Goal: Task Accomplishment & Management: Manage account settings

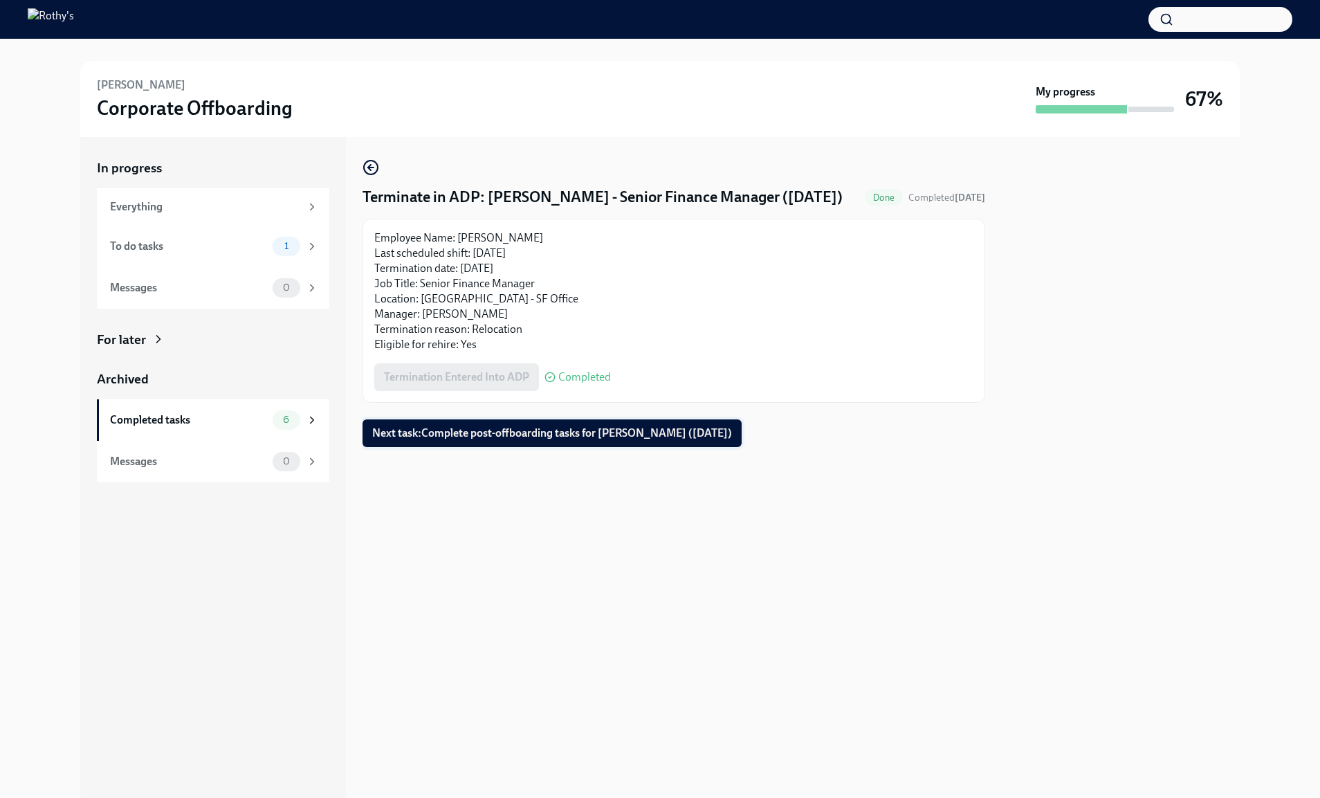
click at [421, 438] on span "Next task : Complete post-offboarding tasks for Chao Teng (09/26/2025)" at bounding box center [552, 433] width 360 height 14
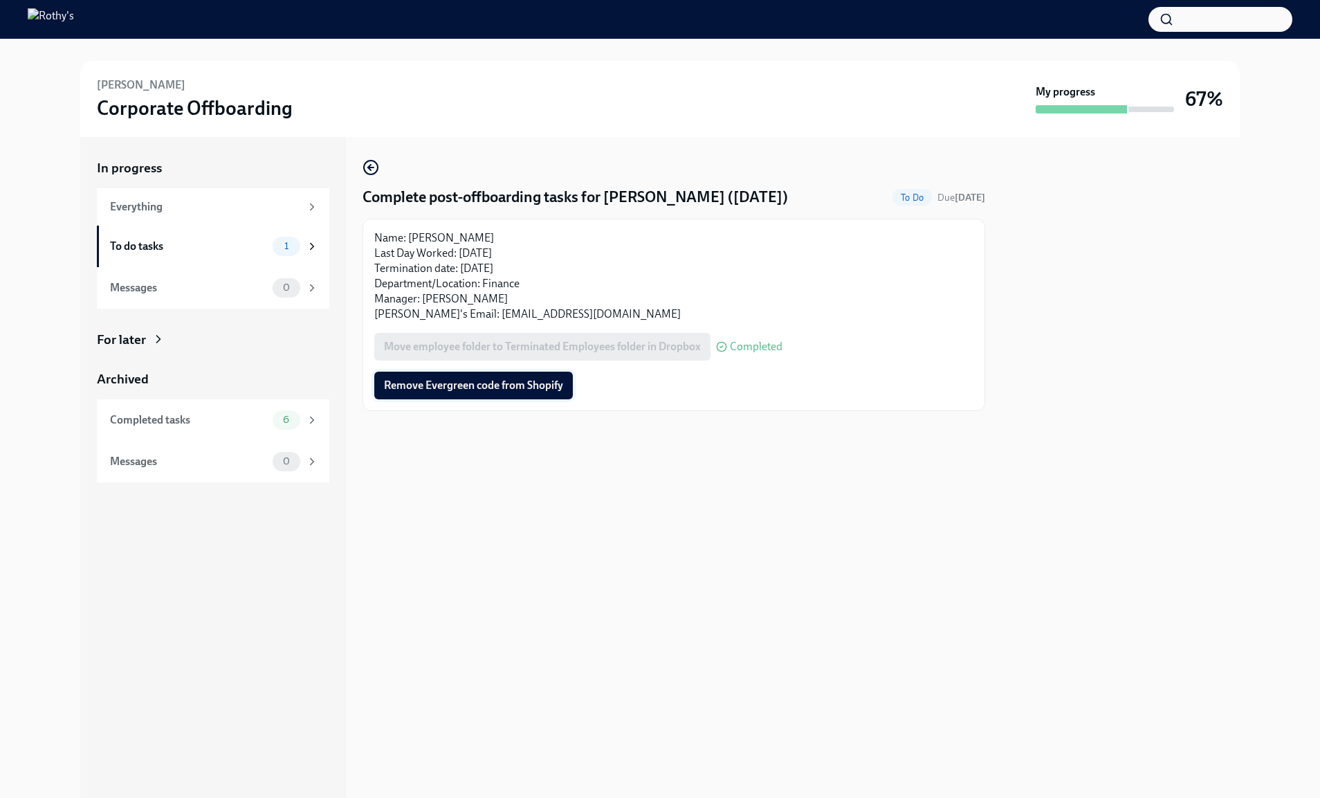
click at [451, 383] on span "Remove Evergreen code from Shopify" at bounding box center [473, 386] width 179 height 14
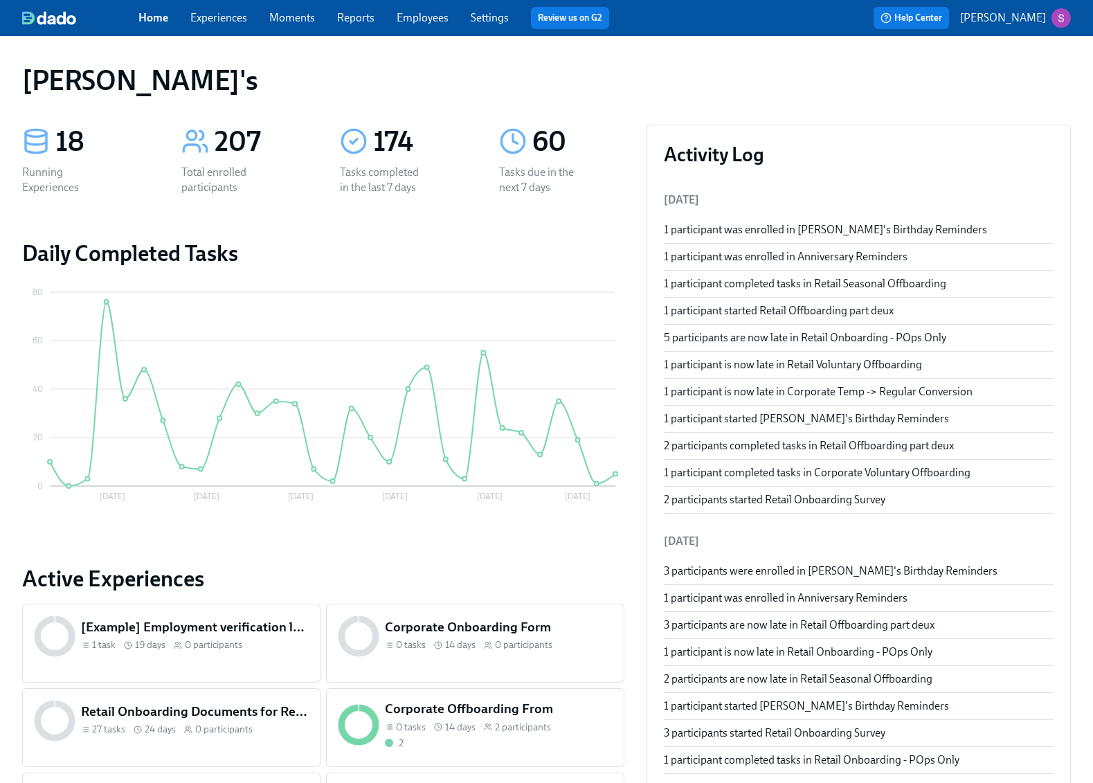
click at [420, 14] on link "Employees" at bounding box center [423, 17] width 52 height 13
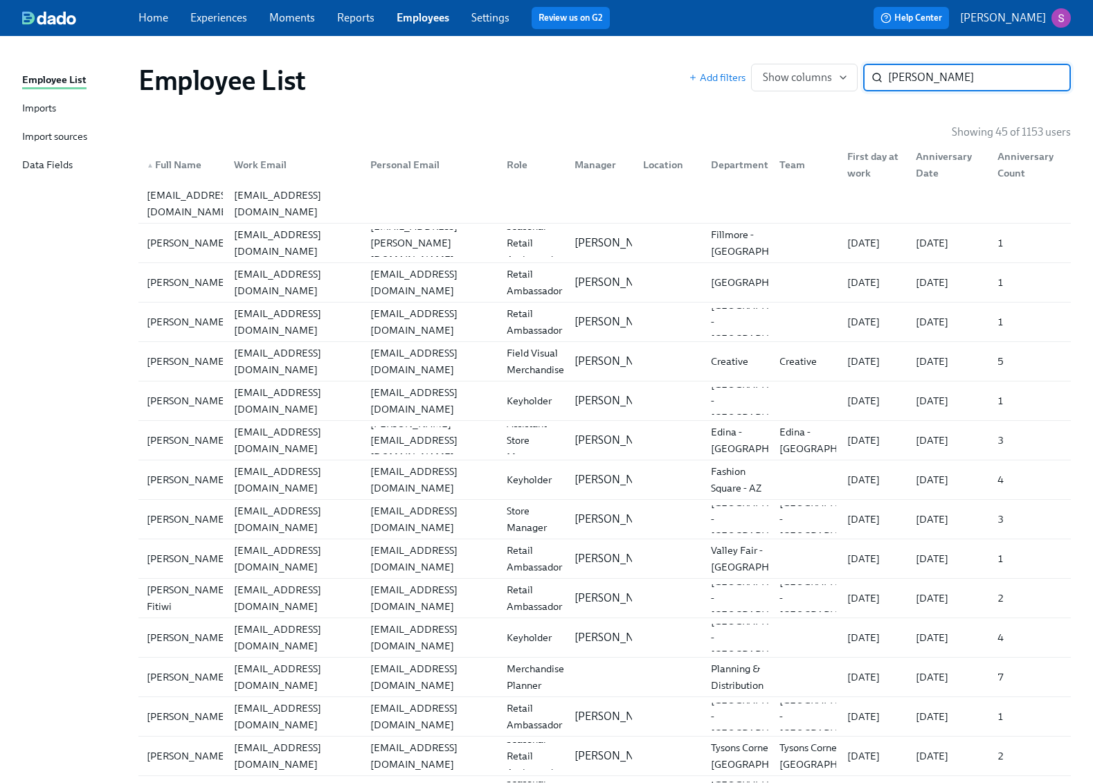
type input "yane"
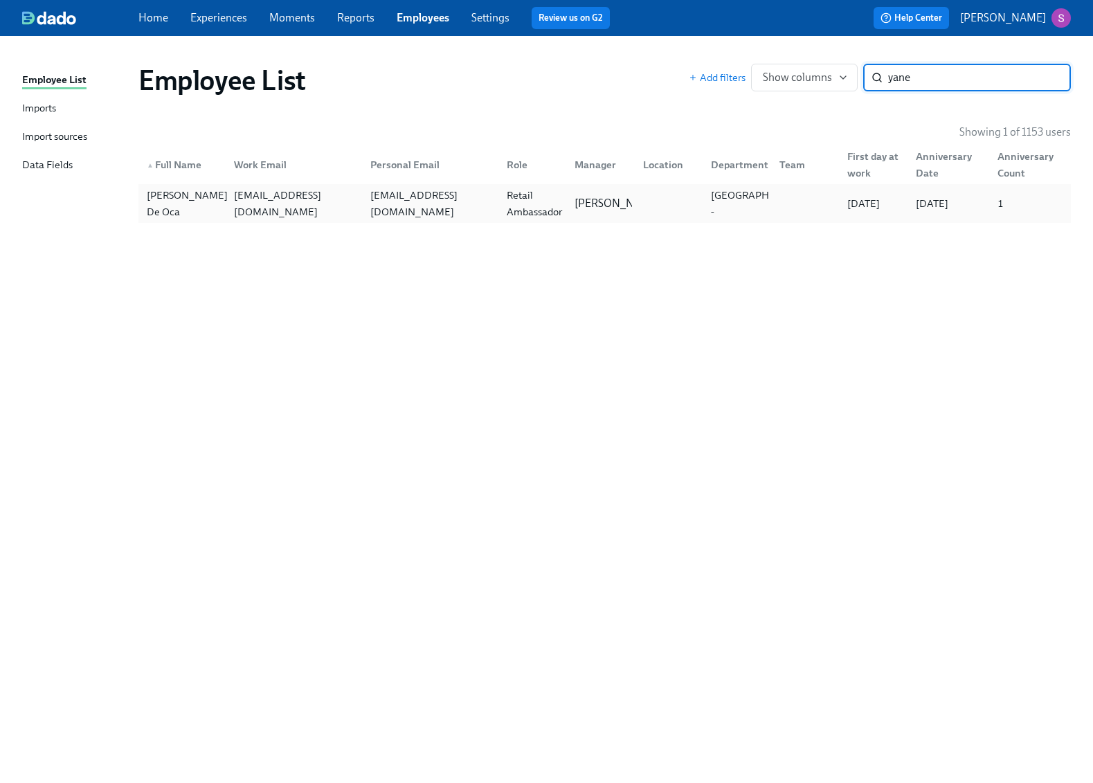
click at [217, 199] on div "Yaneysi Montes De Oca" at bounding box center [187, 203] width 92 height 33
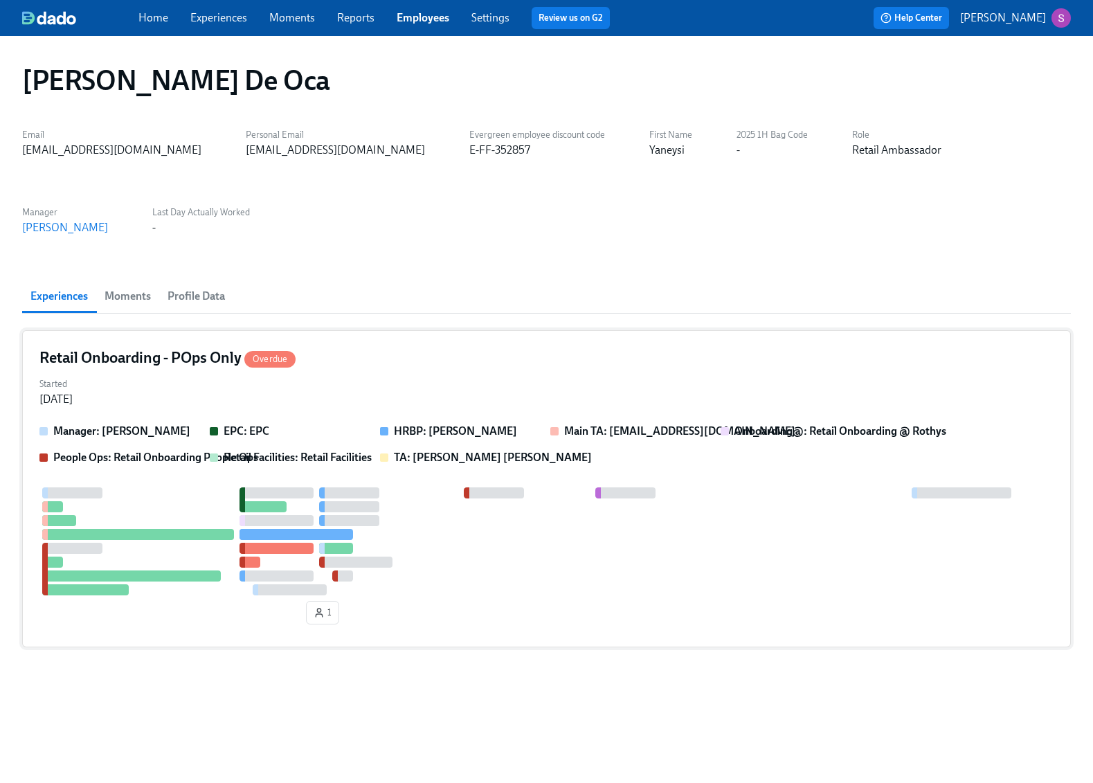
click at [425, 392] on div "Started Sep 23, 2025" at bounding box center [546, 390] width 1014 height 33
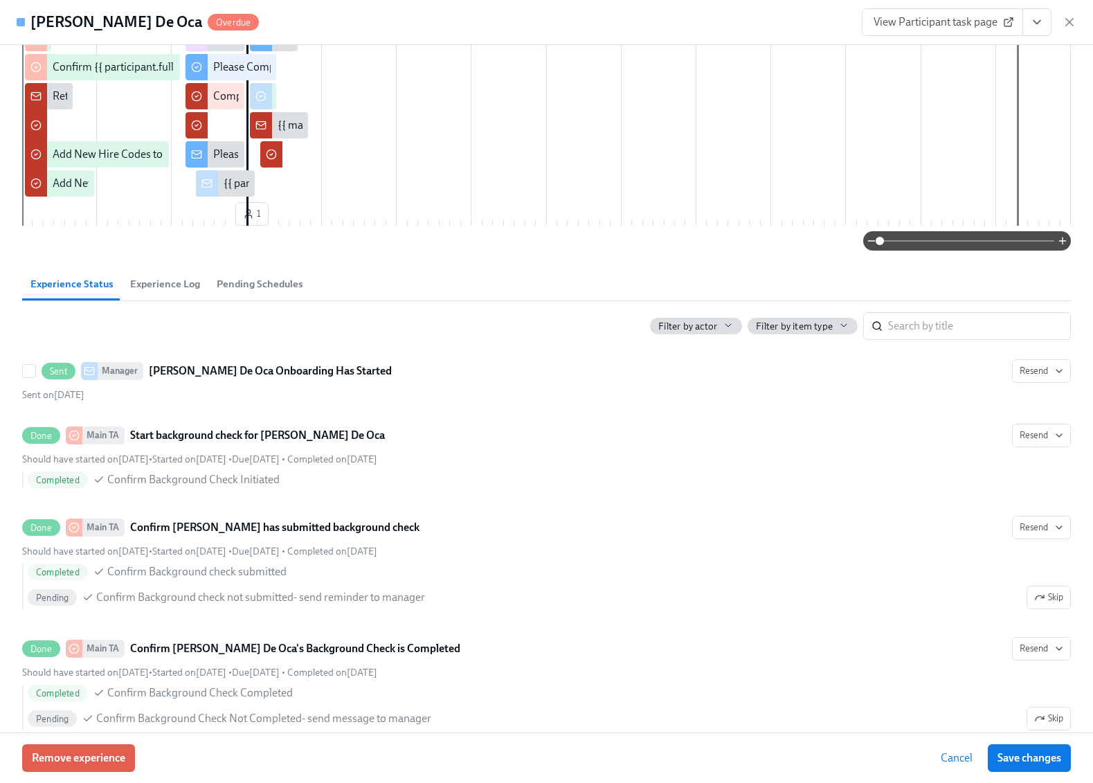
scroll to position [266, 0]
click at [921, 250] on span at bounding box center [967, 239] width 174 height 19
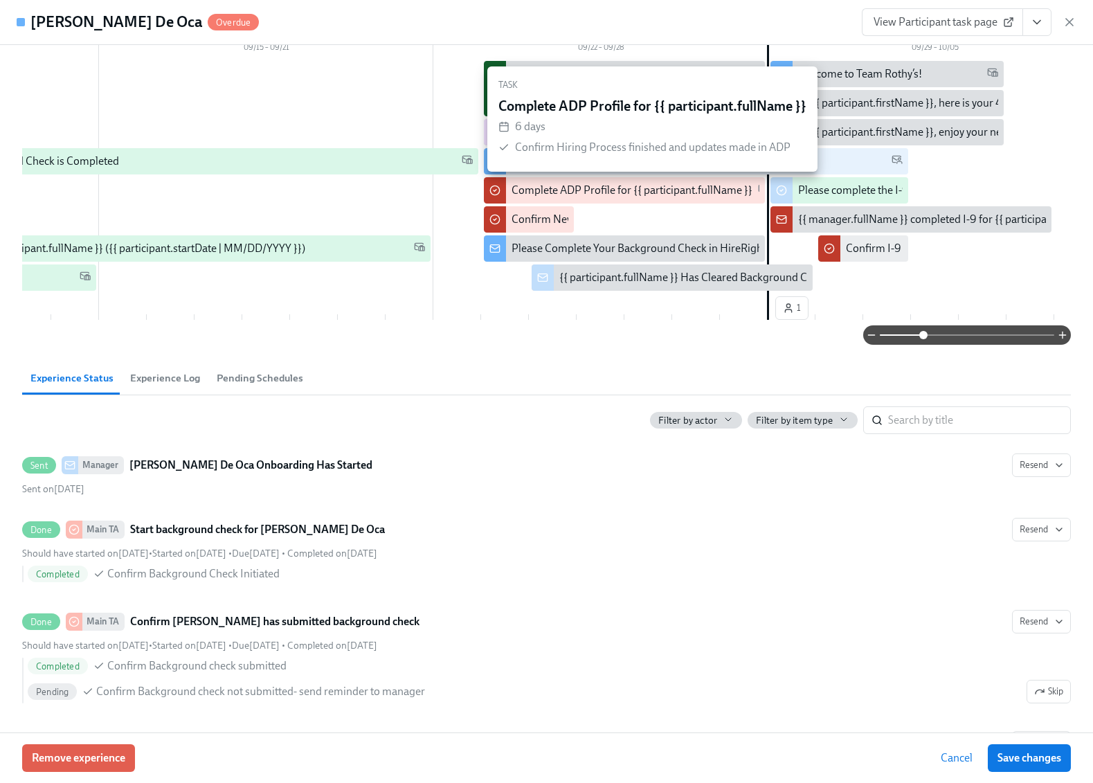
scroll to position [0, 353]
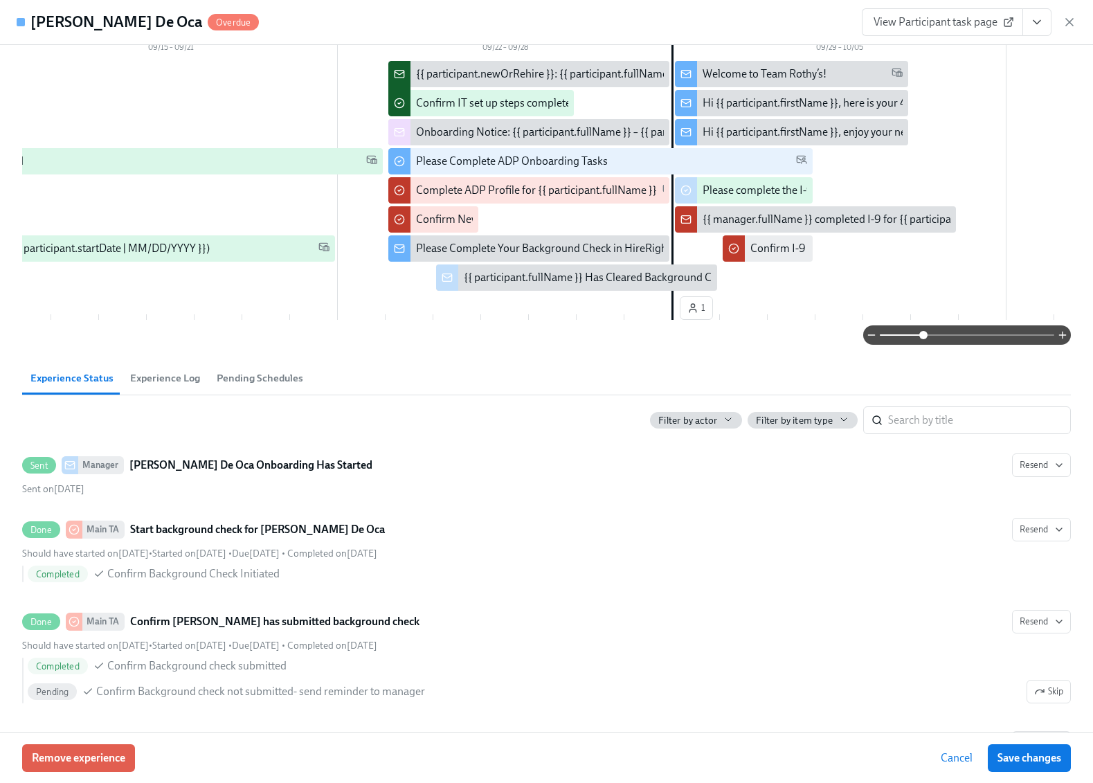
click at [740, 100] on div "Hi {{ participant.firstName }}, here is your 40% off evergreen code" at bounding box center [856, 103] width 309 height 15
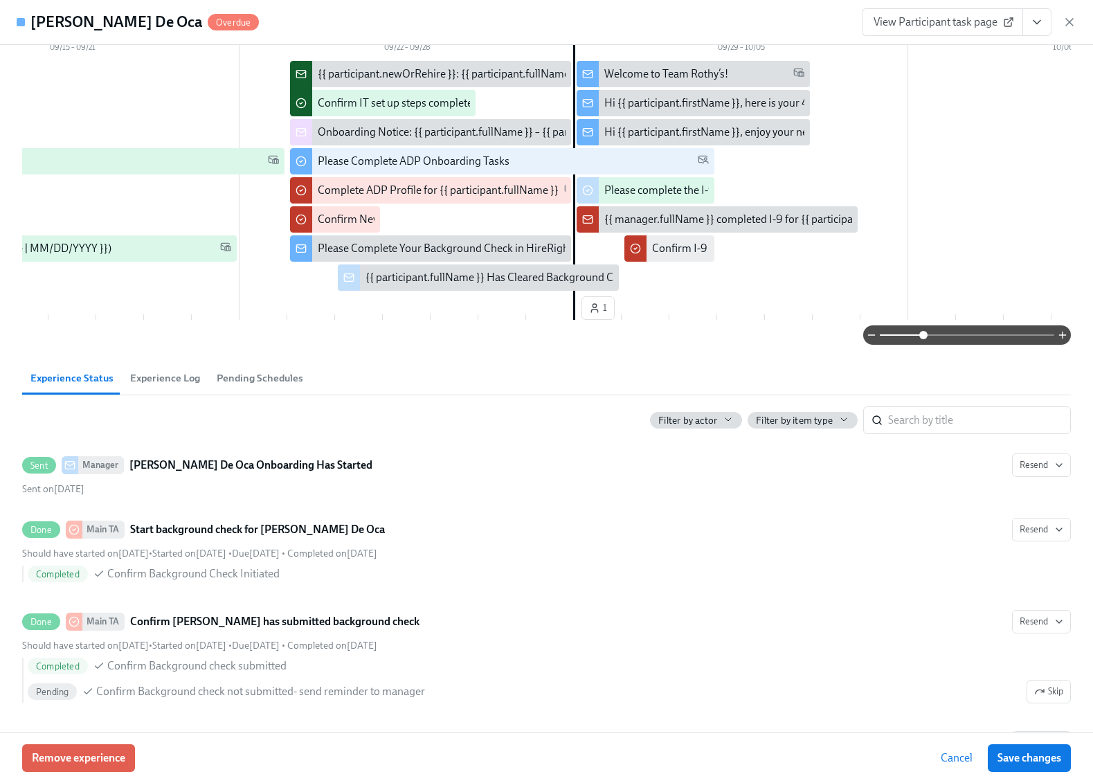
click at [963, 24] on span "View Participant task page" at bounding box center [942, 22] width 138 height 14
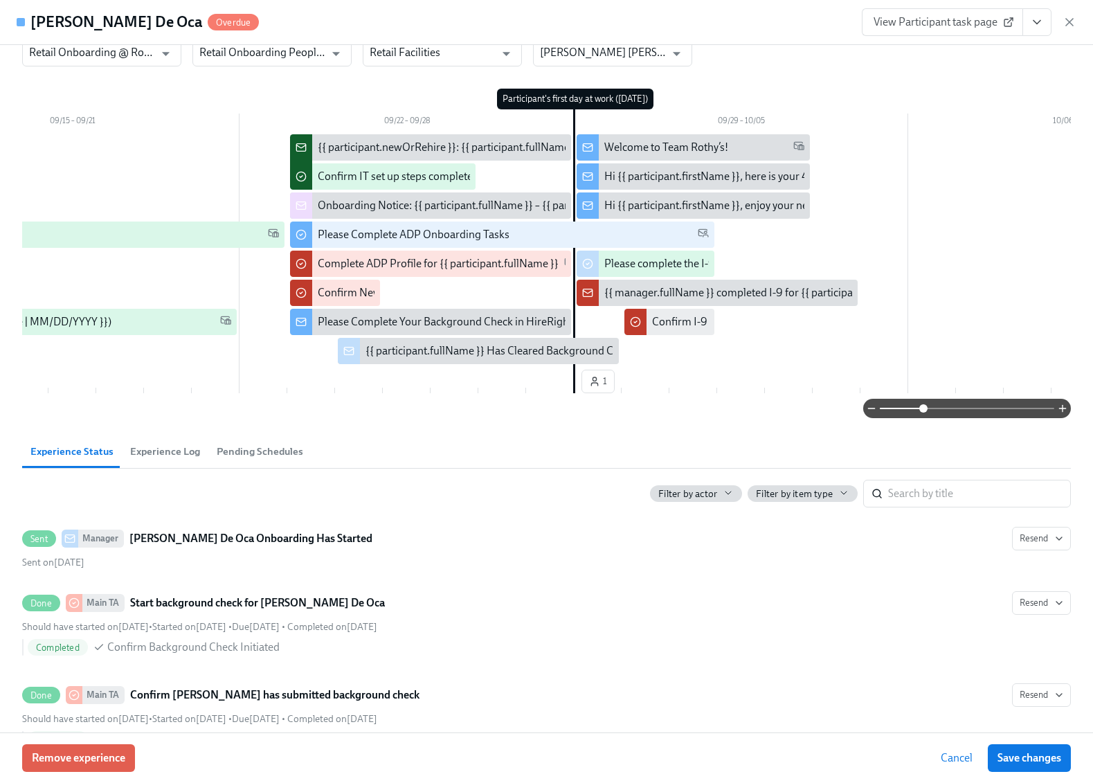
click at [652, 148] on div "Welcome to Team Rothy’s!" at bounding box center [666, 147] width 124 height 15
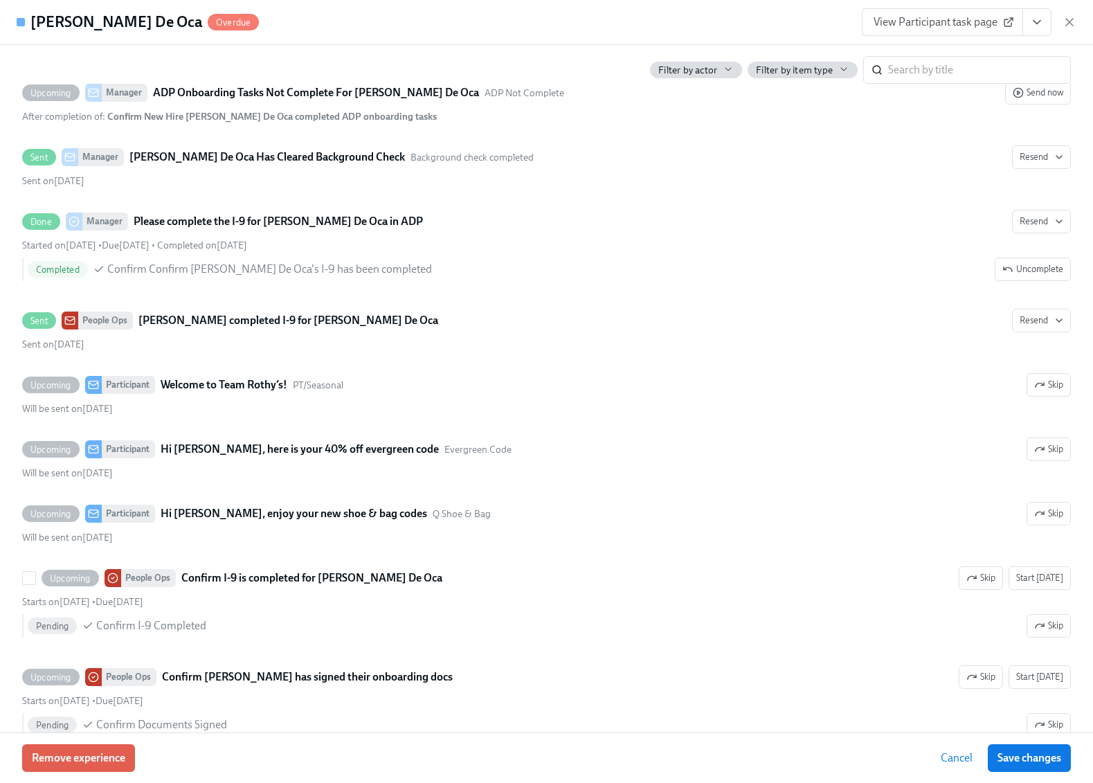
scroll to position [2107, 0]
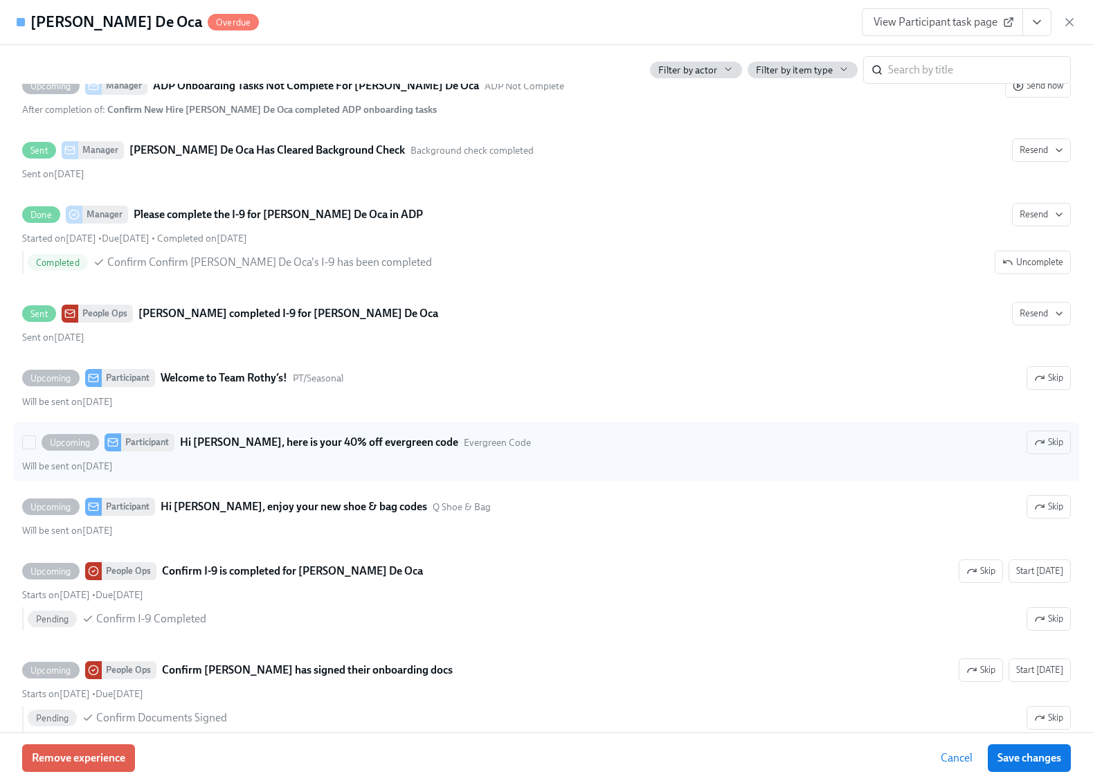
click at [497, 453] on div "Upcoming Participant Hi Yaneysi, here is your 40% off evergreen code Evergreen …" at bounding box center [546, 442] width 1048 height 24
click at [35, 448] on input "Upcoming Participant Hi Yaneysi, here is your 40% off evergreen code Evergreen …" at bounding box center [29, 442] width 12 height 12
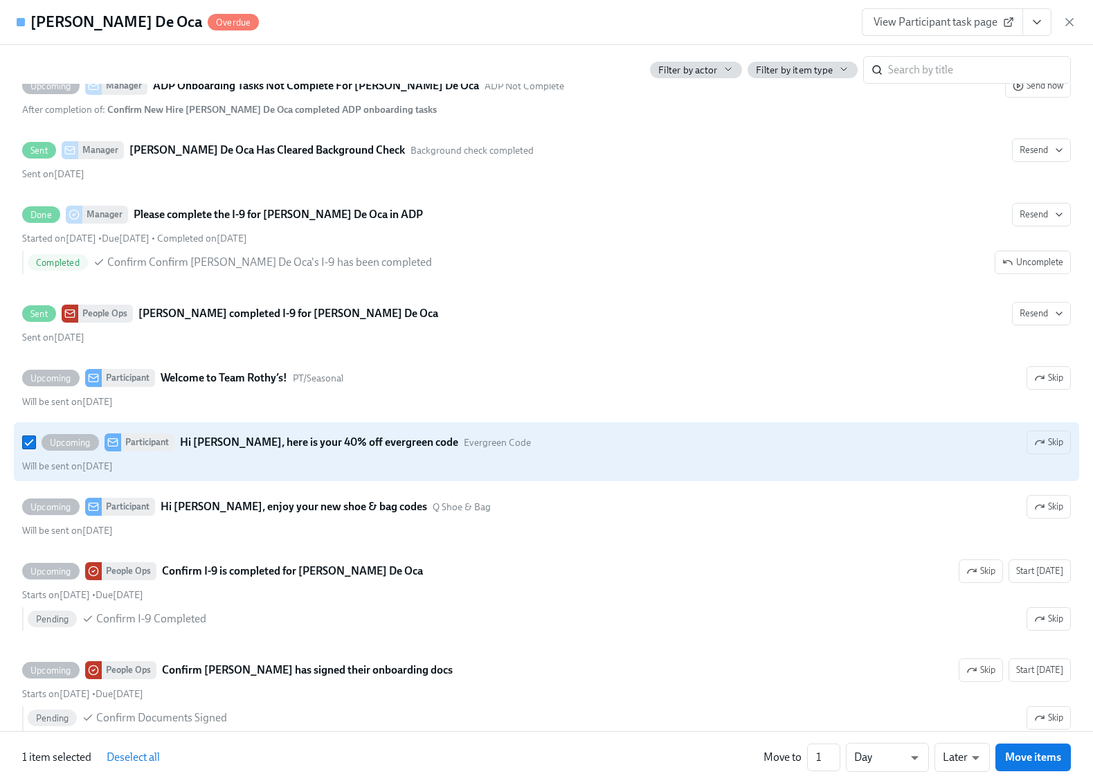
click at [337, 449] on strong "Hi Yaneysi, here is your 40% off evergreen code" at bounding box center [319, 442] width 278 height 17
click at [35, 448] on input "Upcoming Participant Hi Yaneysi, here is your 40% off evergreen code Evergreen …" at bounding box center [29, 442] width 12 height 12
checkbox input "false"
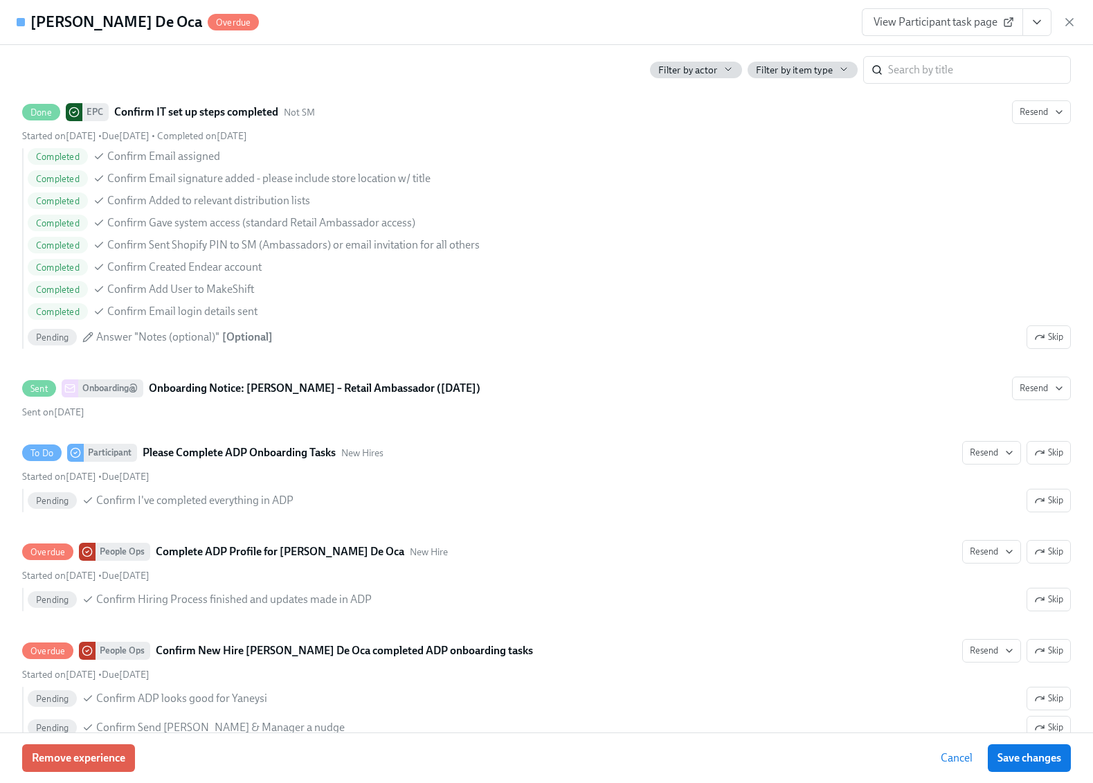
scroll to position [0, 0]
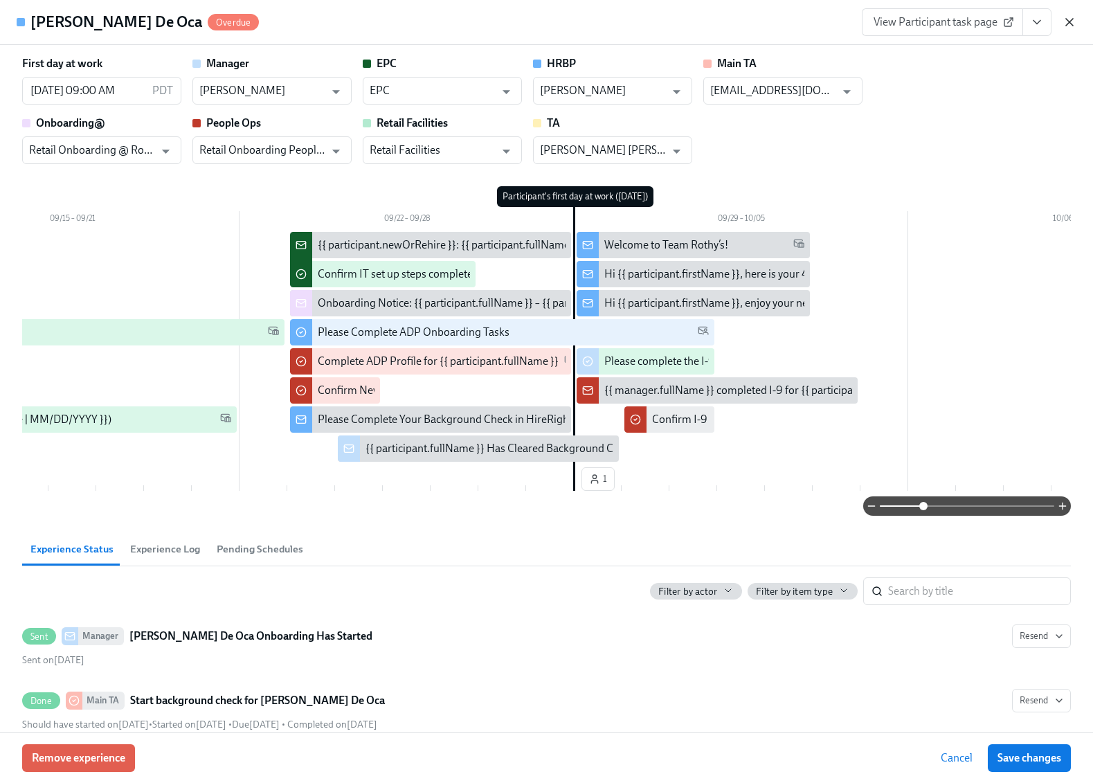
click at [1070, 23] on icon "button" at bounding box center [1069, 22] width 7 height 7
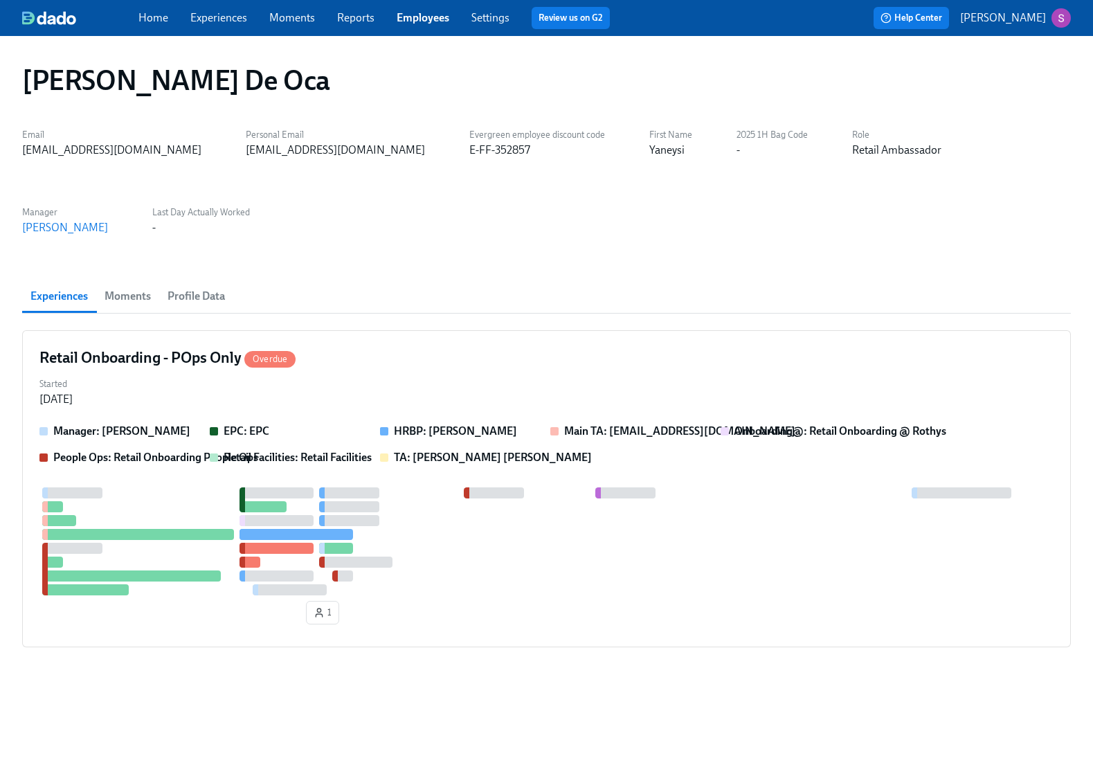
click at [491, 14] on link "Settings" at bounding box center [490, 17] width 38 height 13
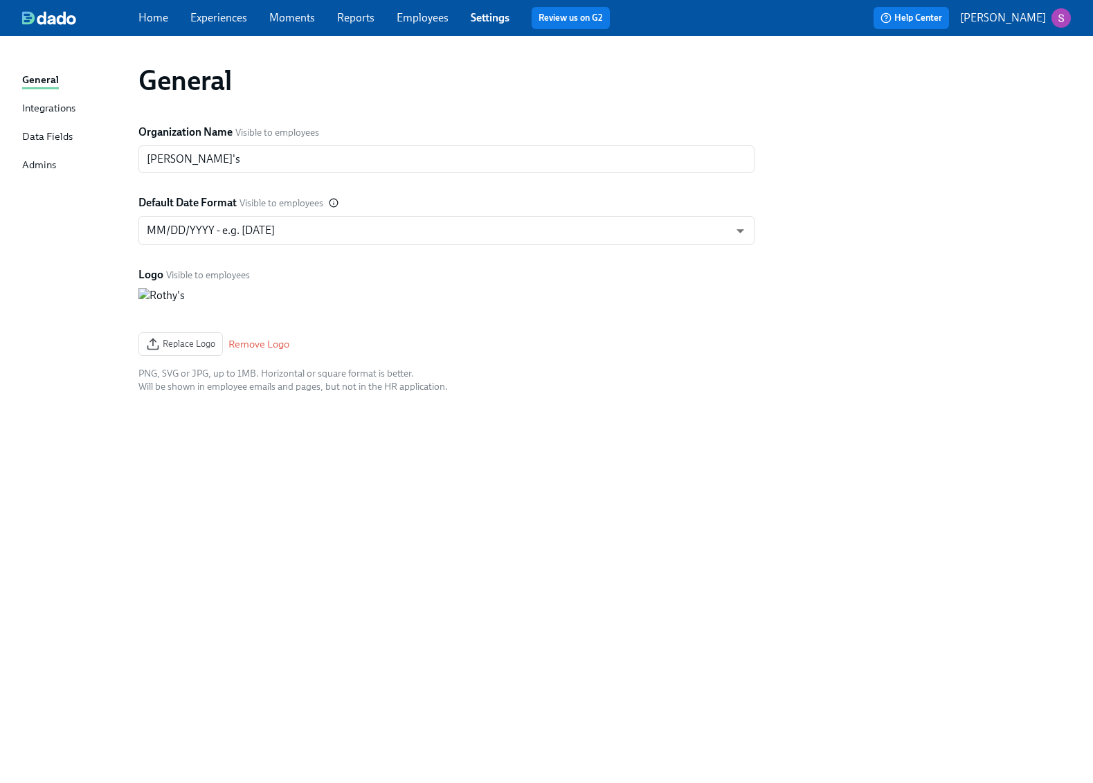
click at [412, 17] on link "Employees" at bounding box center [423, 17] width 52 height 13
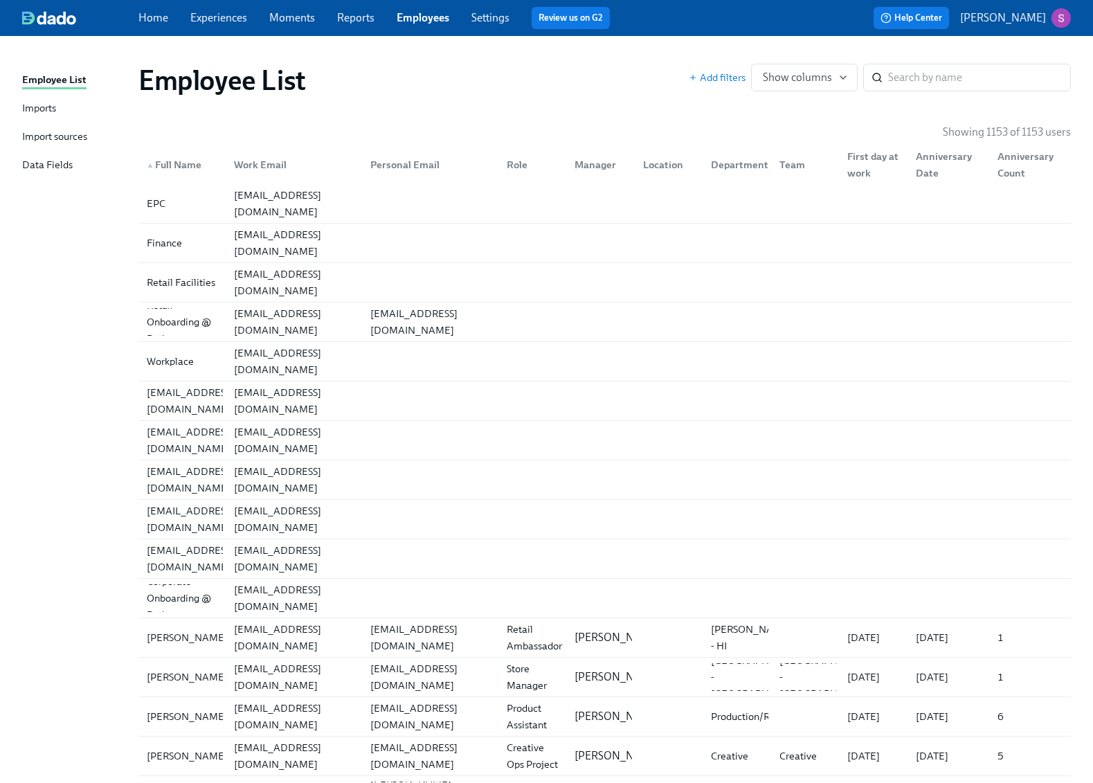
click at [66, 117] on link "Imports" at bounding box center [74, 108] width 105 height 17
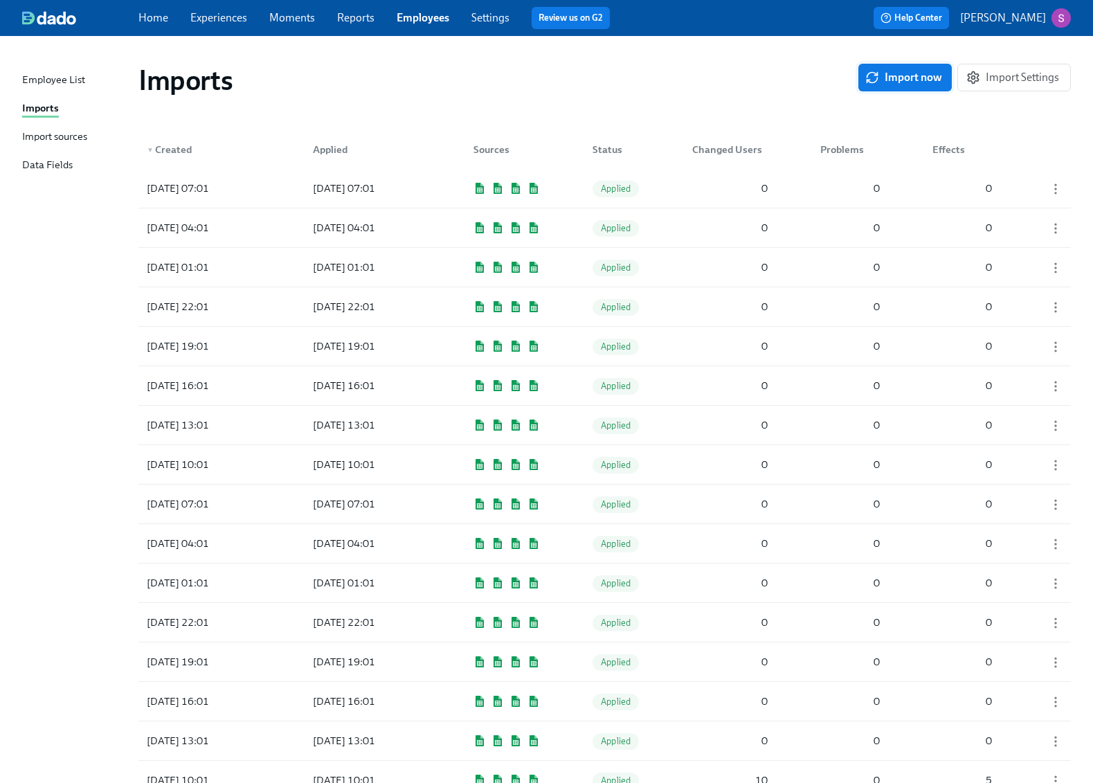
click at [902, 77] on span "Import now" at bounding box center [905, 78] width 74 height 14
click at [628, 194] on div "Pending" at bounding box center [616, 189] width 49 height 17
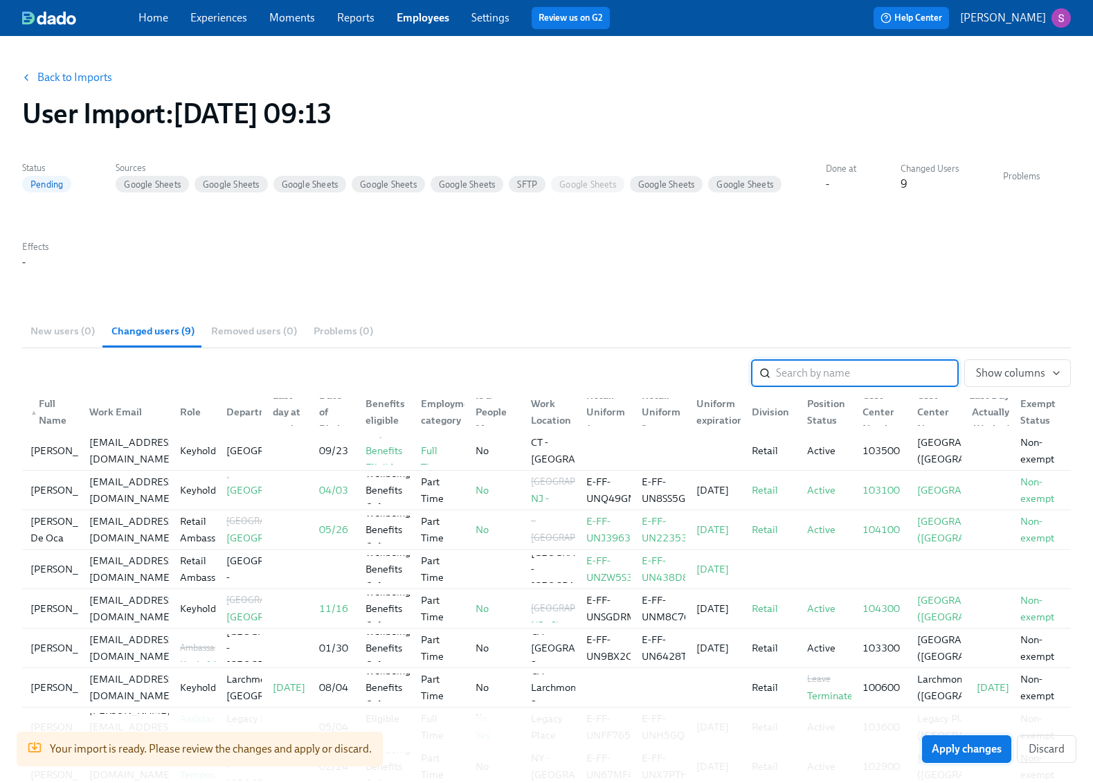
click at [965, 748] on span "Apply changes" at bounding box center [967, 749] width 70 height 14
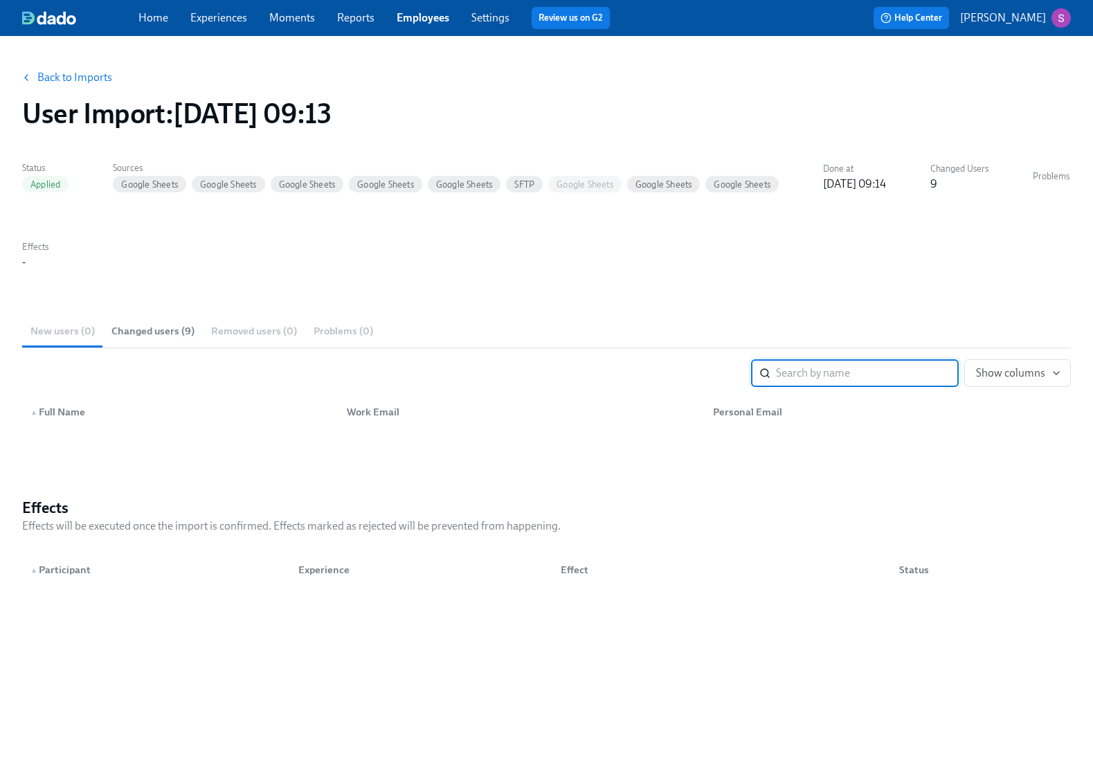
click at [427, 19] on link "Employees" at bounding box center [423, 17] width 53 height 13
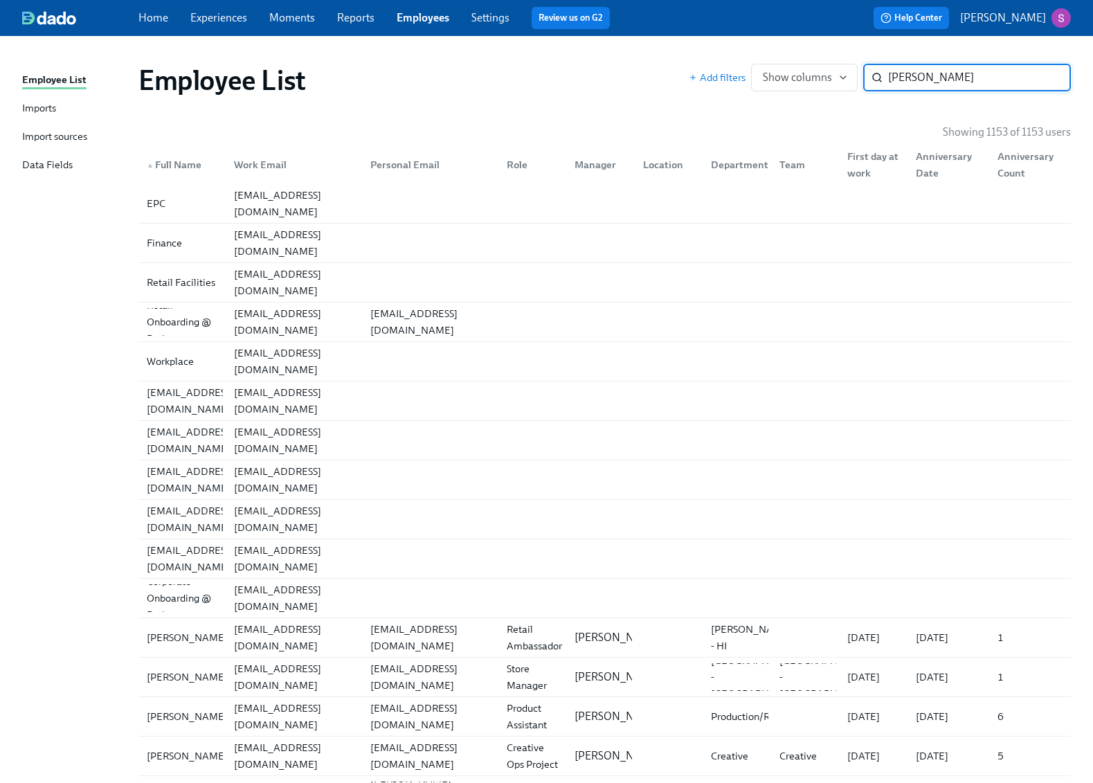
type input "yane"
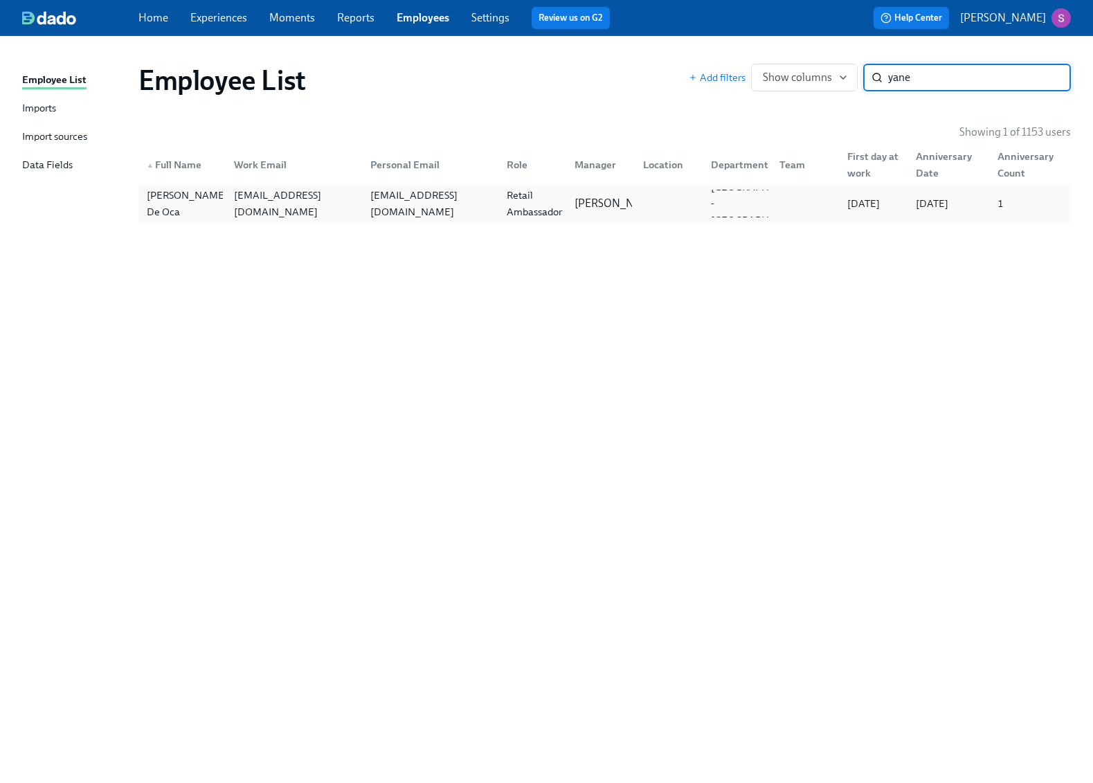
click at [244, 212] on div "yaneysimontesdeoca@rothys.com" at bounding box center [291, 204] width 136 height 28
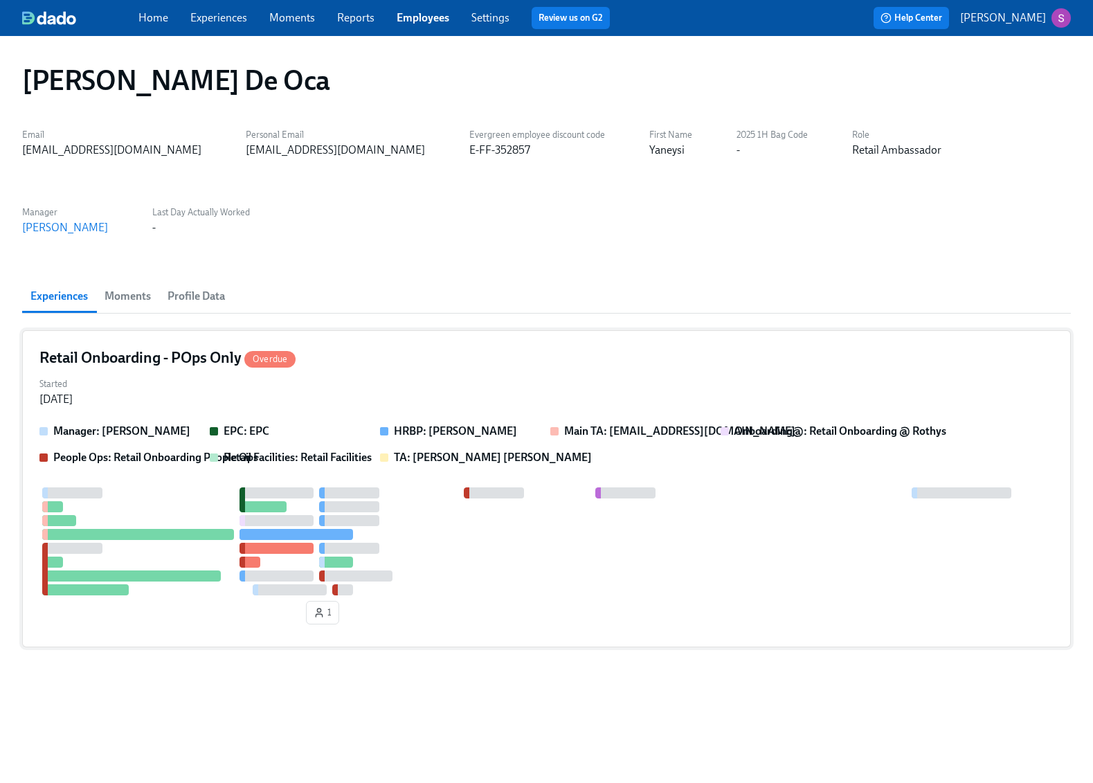
click at [372, 358] on div "Retail Onboarding - POps Only Overdue" at bounding box center [546, 357] width 1014 height 21
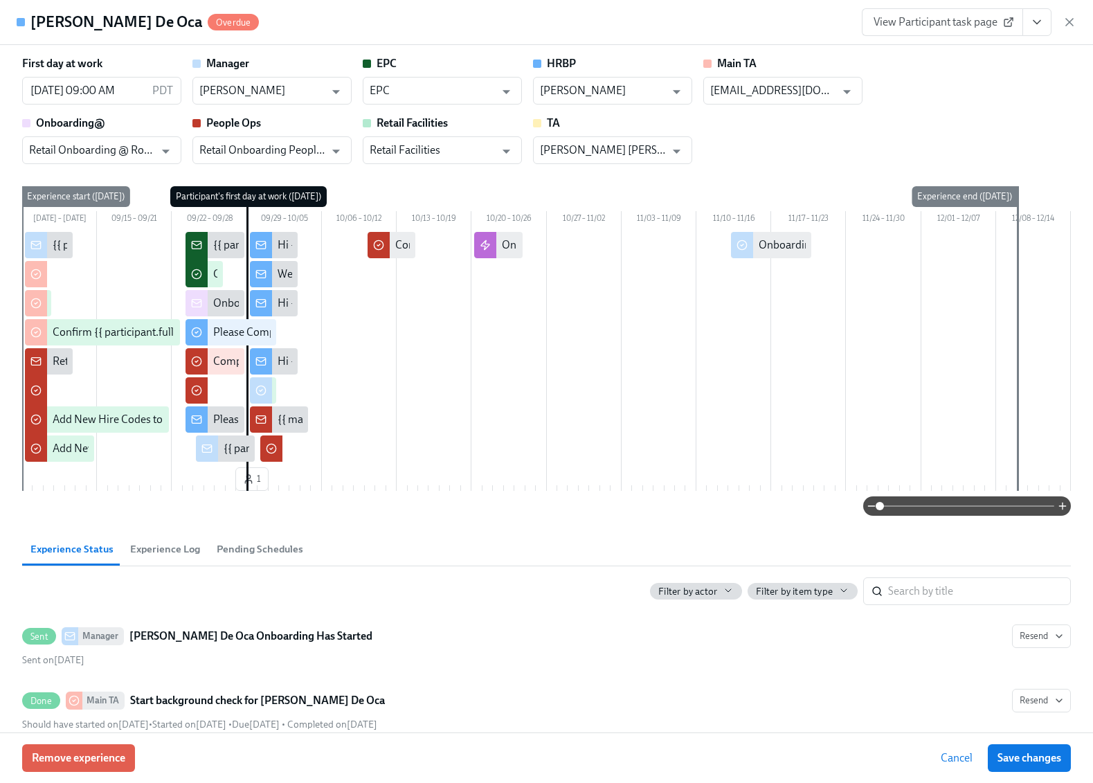
click at [954, 516] on span at bounding box center [967, 505] width 174 height 19
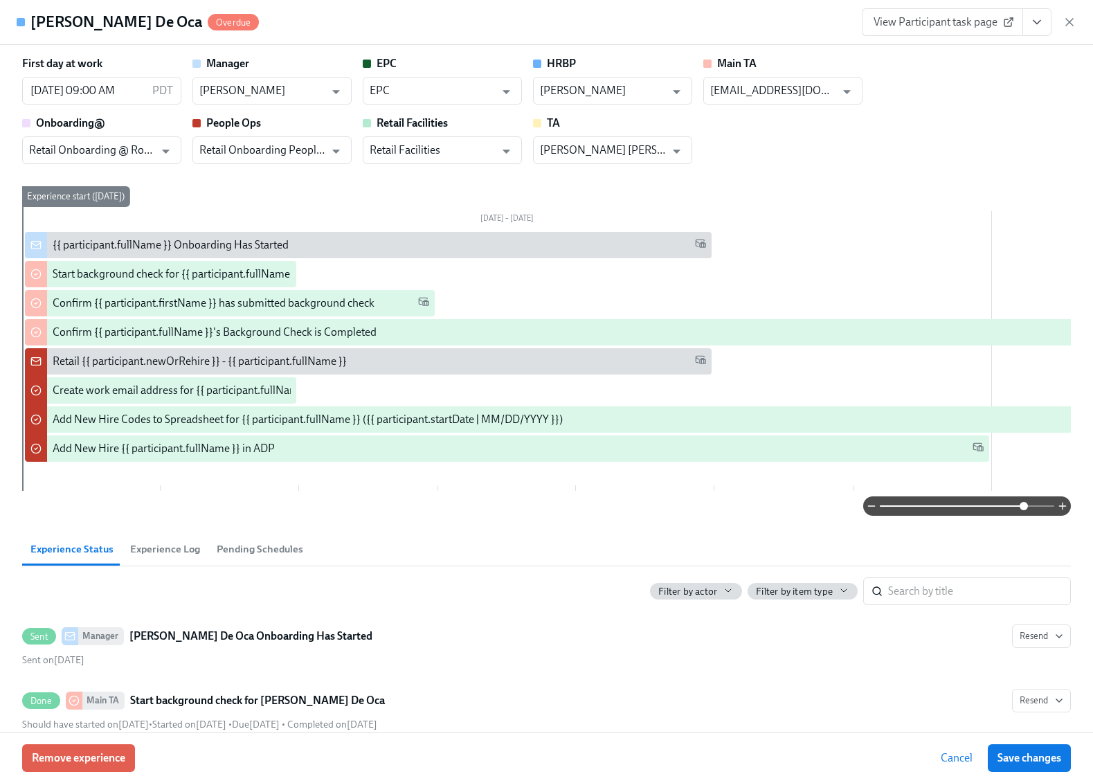
drag, startPoint x: 954, startPoint y: 520, endPoint x: 1033, endPoint y: 520, distance: 79.6
click at [1028, 510] on span at bounding box center [1023, 506] width 8 height 8
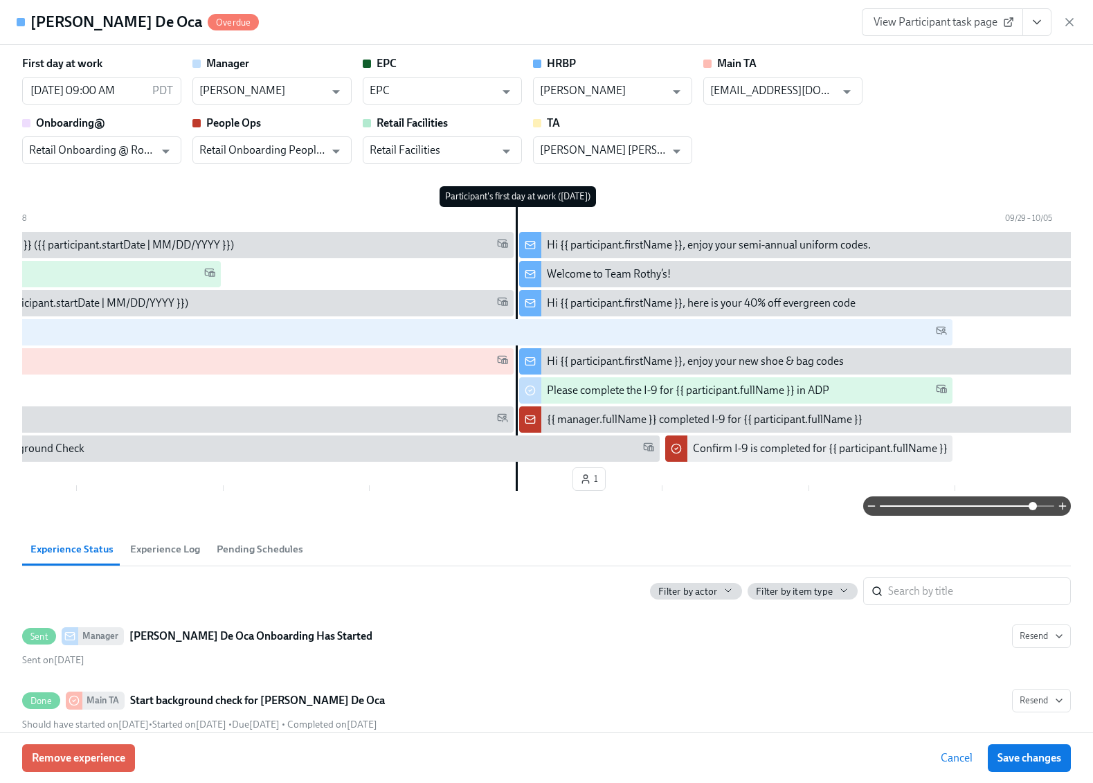
scroll to position [0, 2620]
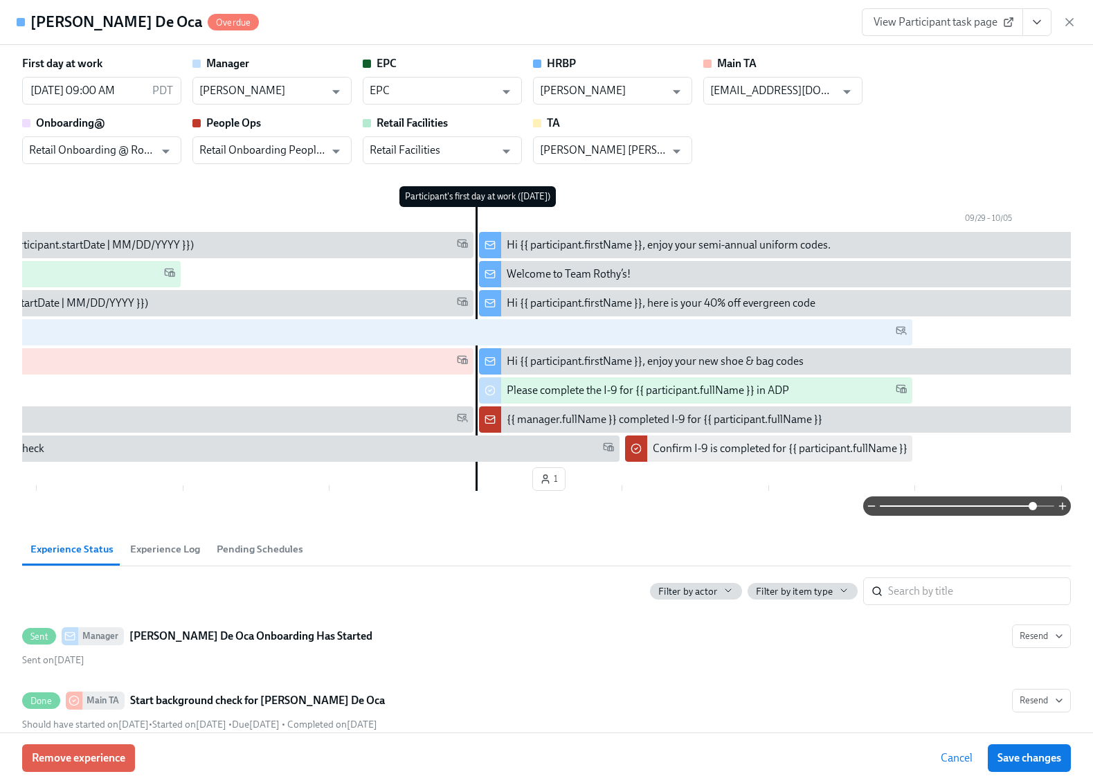
click at [629, 245] on div "Hi {{ participant.firstName }}, enjoy your semi-annual uniform codes." at bounding box center [669, 244] width 324 height 15
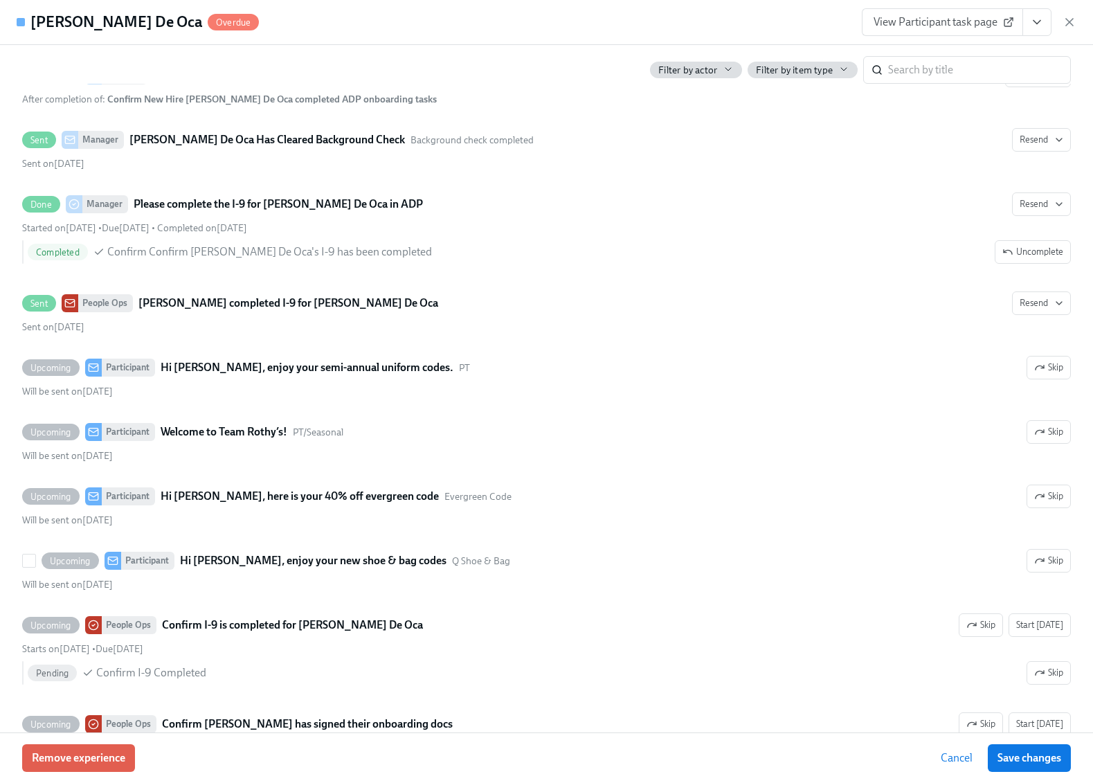
scroll to position [2125, 0]
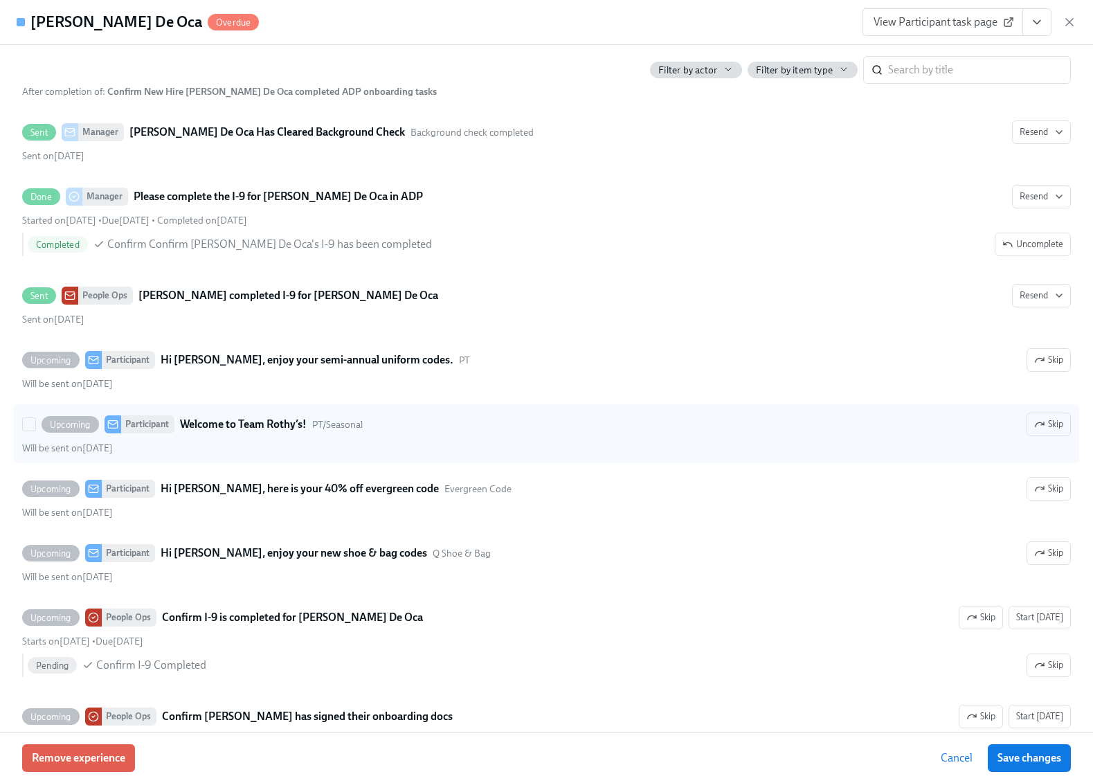
click at [113, 428] on icon at bounding box center [112, 424] width 11 height 11
click at [35, 428] on input "Upcoming Participant Welcome to Team Rothy’s! PT/Seasonal Skip Will be sent on …" at bounding box center [29, 424] width 12 height 12
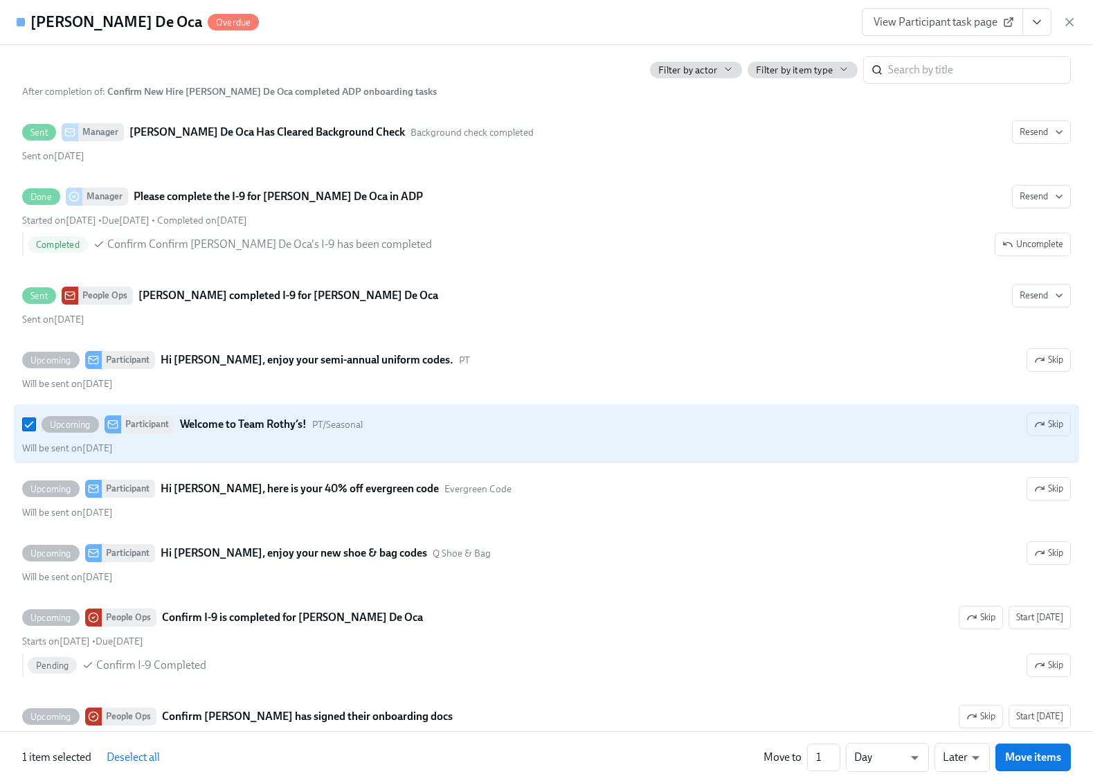
click at [73, 430] on span "Upcoming" at bounding box center [70, 424] width 57 height 10
click at [35, 430] on input "Upcoming Participant Welcome to Team Rothy’s! PT/Seasonal Skip Will be sent on …" at bounding box center [29, 424] width 12 height 12
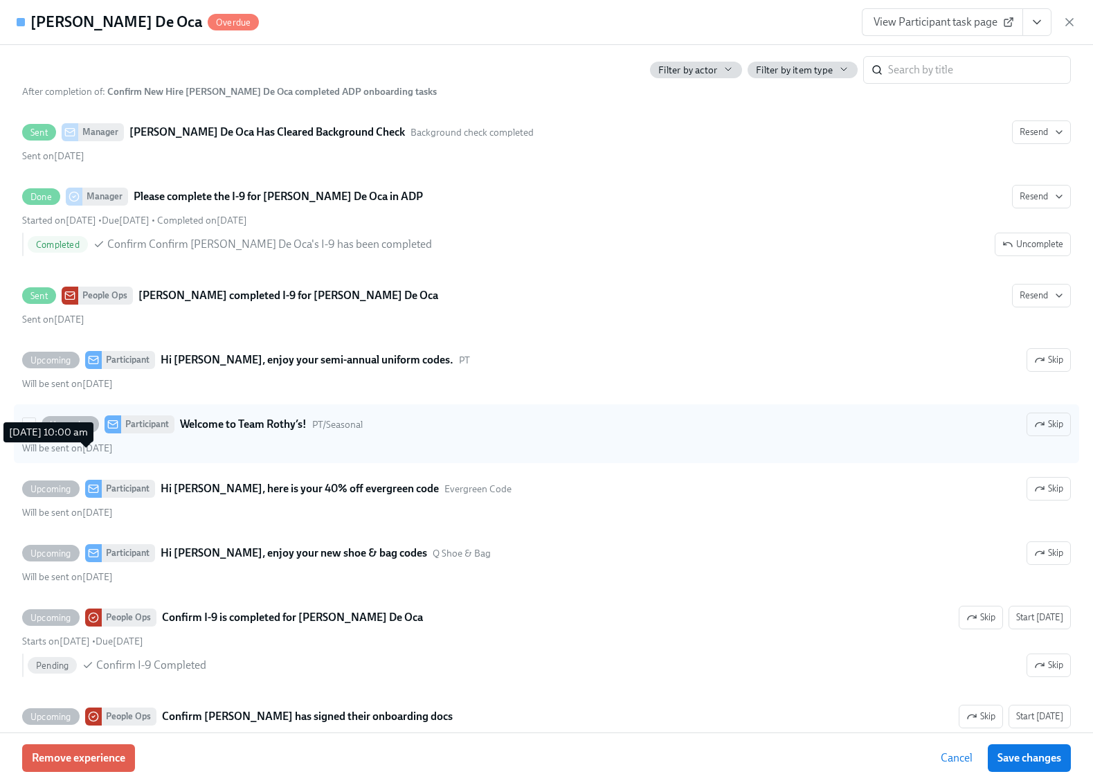
click at [82, 454] on span "Will be sent on September 29th" at bounding box center [67, 448] width 91 height 12
click at [35, 430] on input "Upcoming Participant Welcome to Team Rothy’s! PT/Seasonal Skip Will be sent on …" at bounding box center [29, 424] width 12 height 12
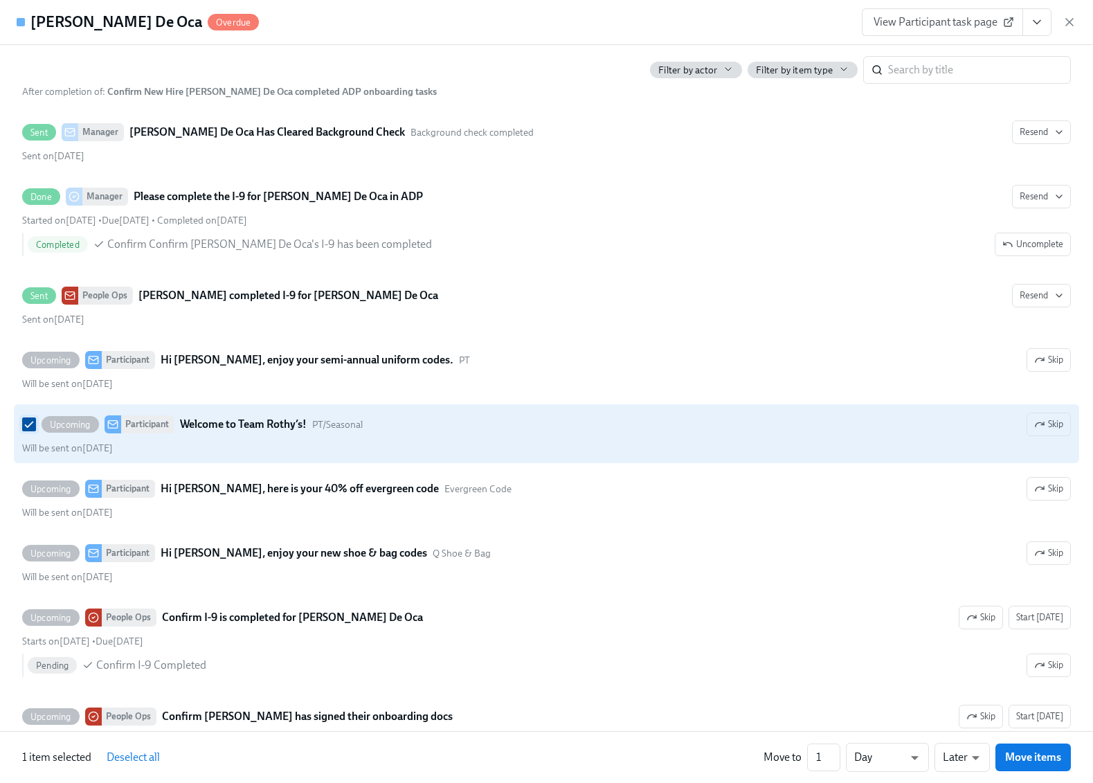
click at [30, 428] on input "Upcoming Participant Welcome to Team Rothy’s! PT/Seasonal Skip Will be sent on …" at bounding box center [29, 424] width 12 height 12
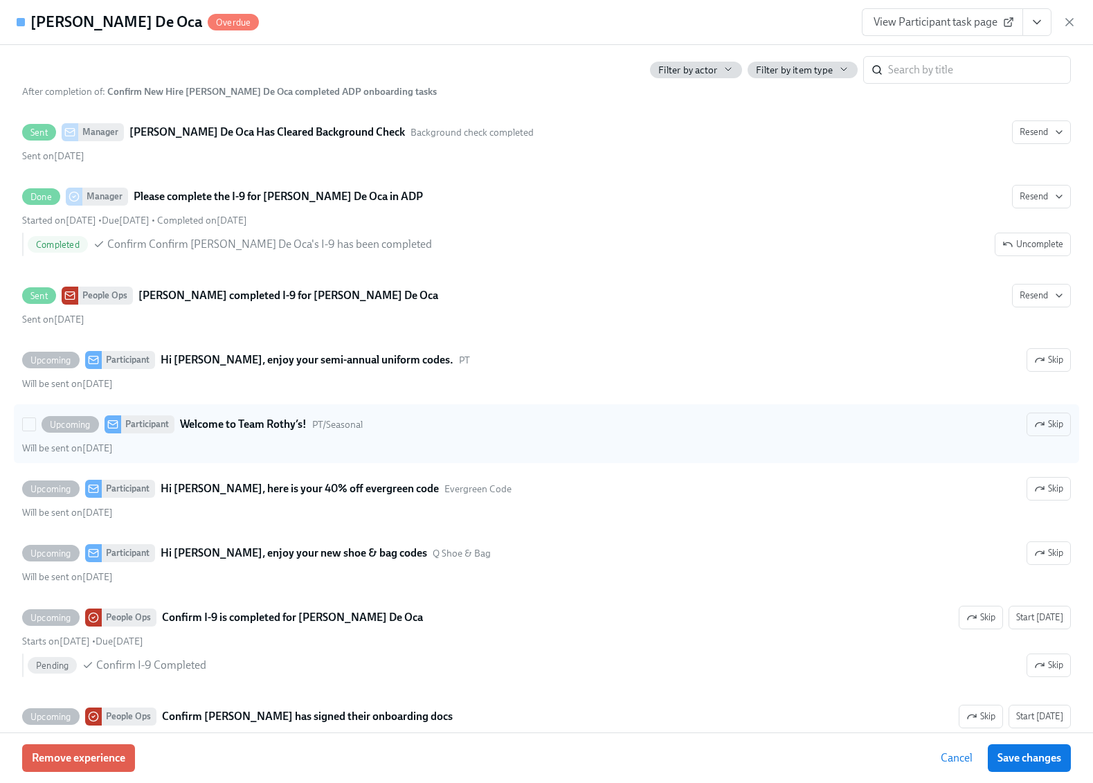
click at [206, 433] on strong "Welcome to Team Rothy’s!" at bounding box center [243, 424] width 127 height 17
click at [35, 430] on input "Upcoming Participant Welcome to Team Rothy’s! PT/Seasonal Skip Will be sent on …" at bounding box center [29, 424] width 12 height 12
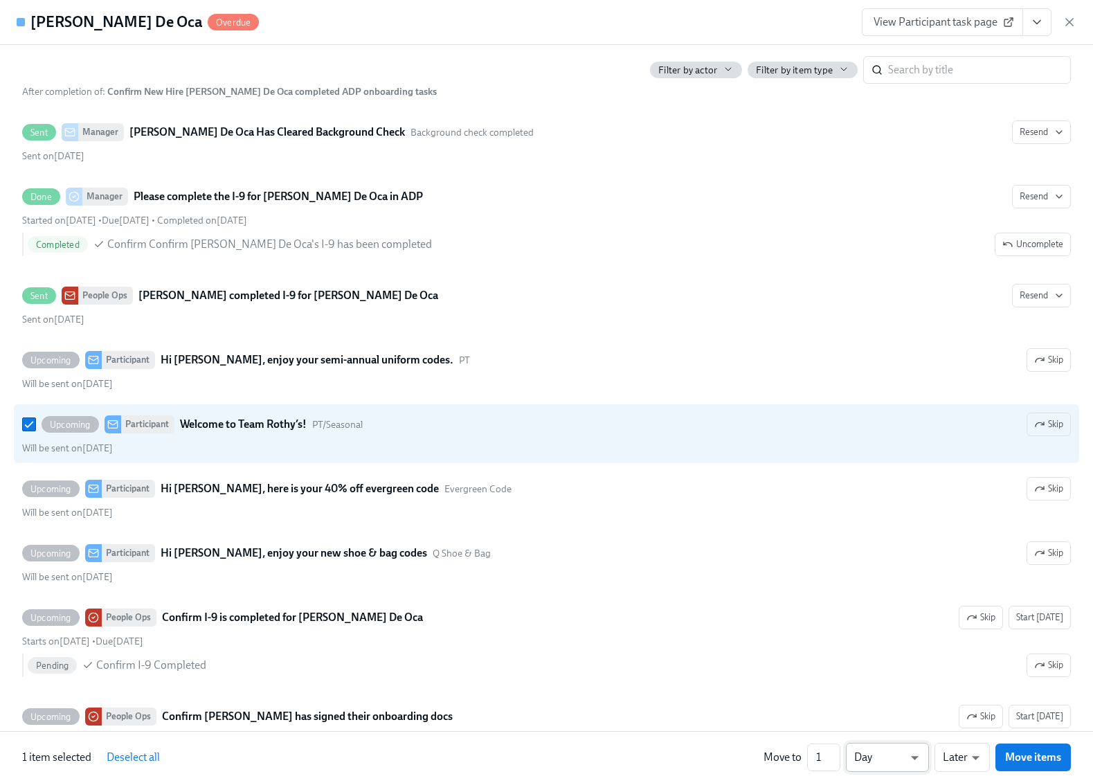
click at [888, 761] on body "Home Experiences Moments Reports Employees Settings Review us on G2 Help Center…" at bounding box center [546, 391] width 1093 height 783
click at [808, 679] on div at bounding box center [546, 391] width 1093 height 783
click at [960, 750] on body "Home Experiences Moments Reports Employees Settings Review us on G2 Help Center…" at bounding box center [546, 391] width 1093 height 783
click at [827, 672] on div at bounding box center [546, 391] width 1093 height 783
click at [30, 426] on input "Upcoming Participant Welcome to Team Rothy’s! PT/Seasonal Skip Will be sent on …" at bounding box center [29, 424] width 12 height 12
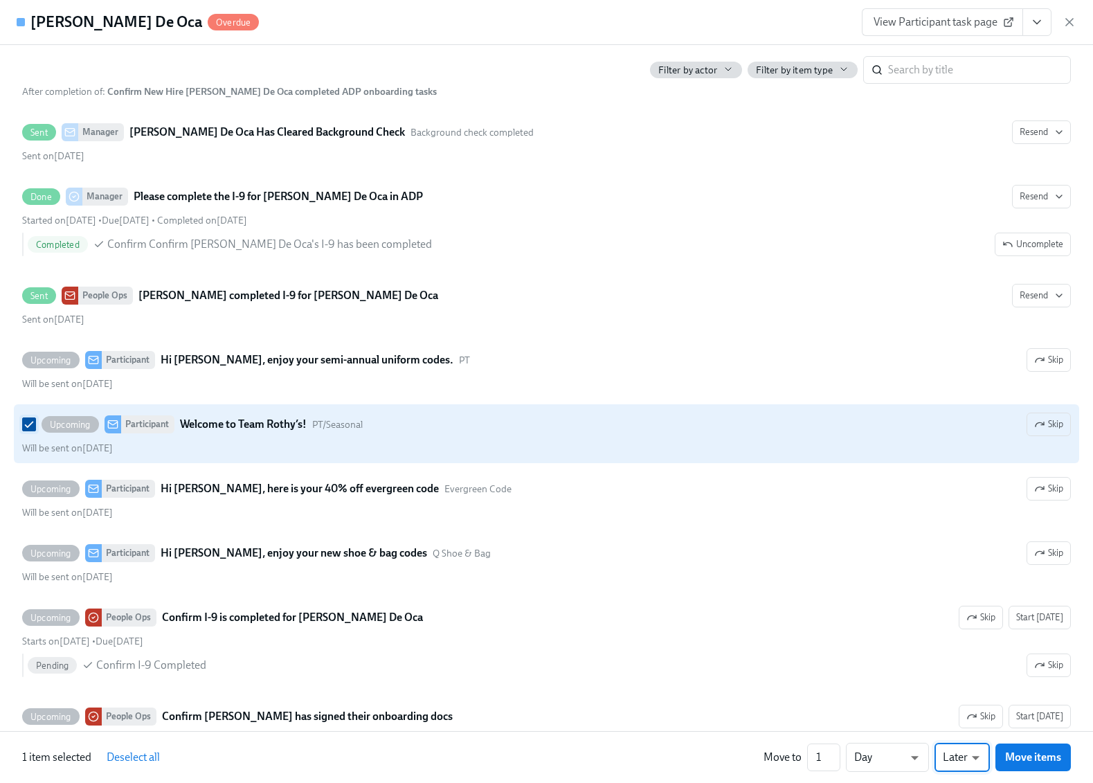
checkbox input "false"
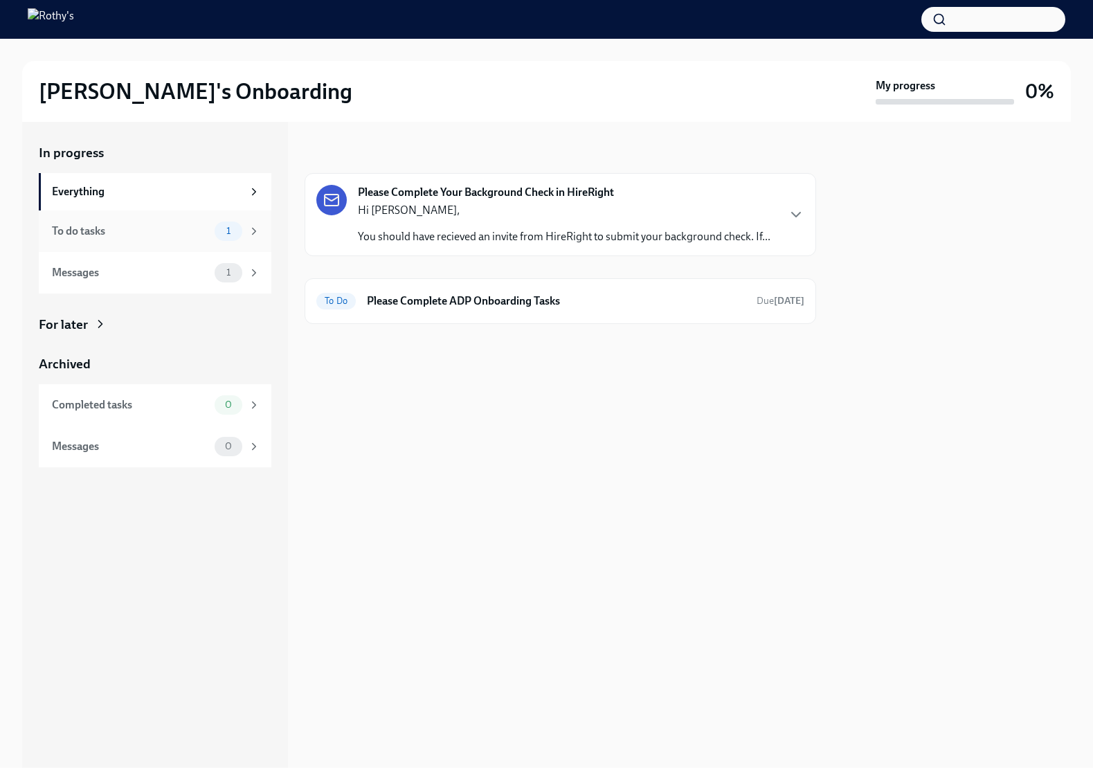
click at [161, 232] on div "To do tasks" at bounding box center [130, 231] width 157 height 15
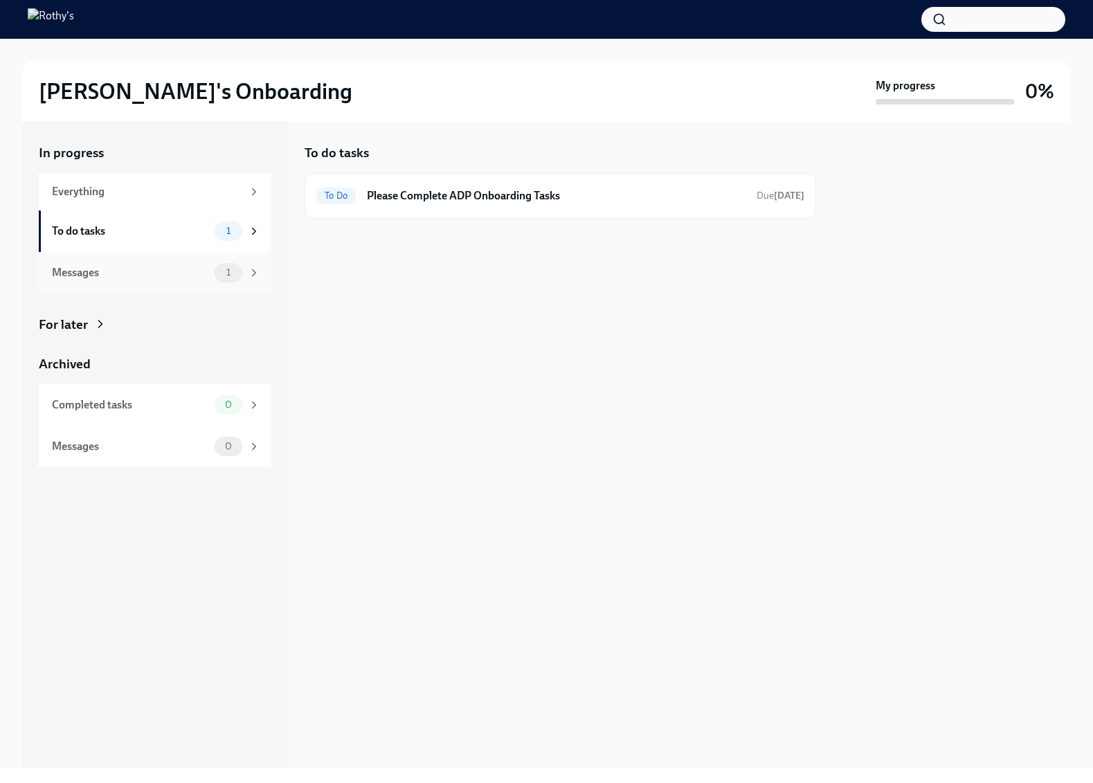
click at [137, 269] on div "Messages" at bounding box center [130, 272] width 157 height 15
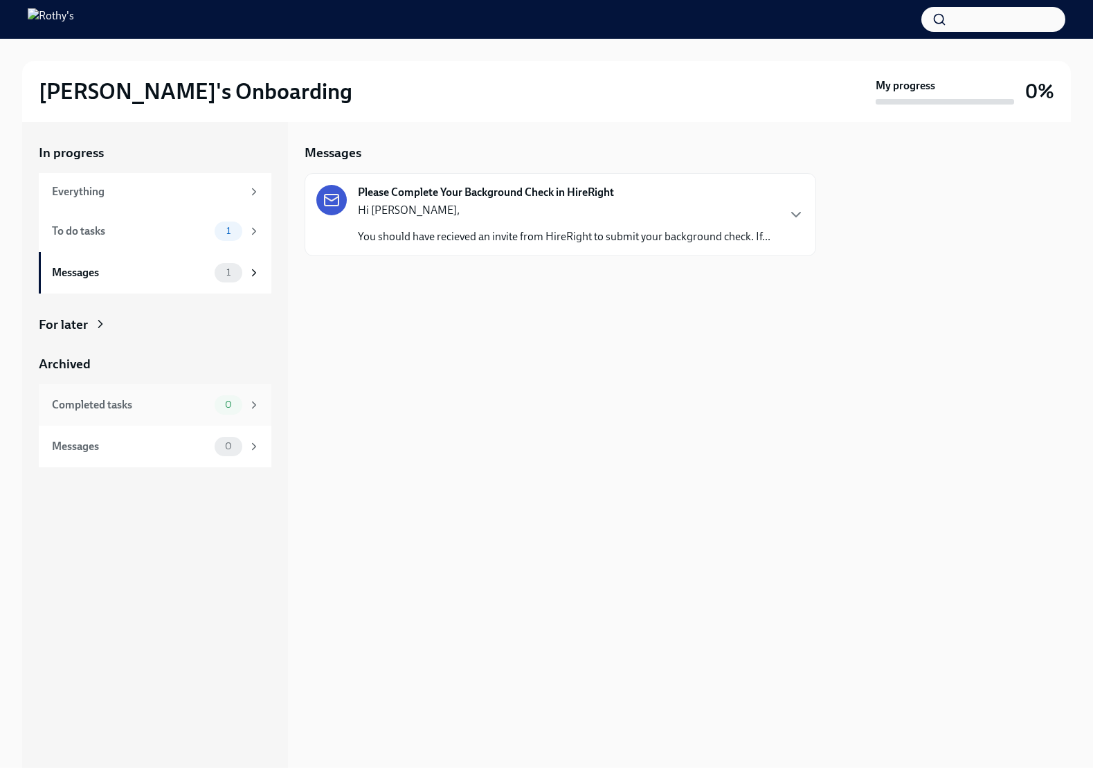
click at [125, 390] on div "Completed tasks 0" at bounding box center [155, 405] width 233 height 42
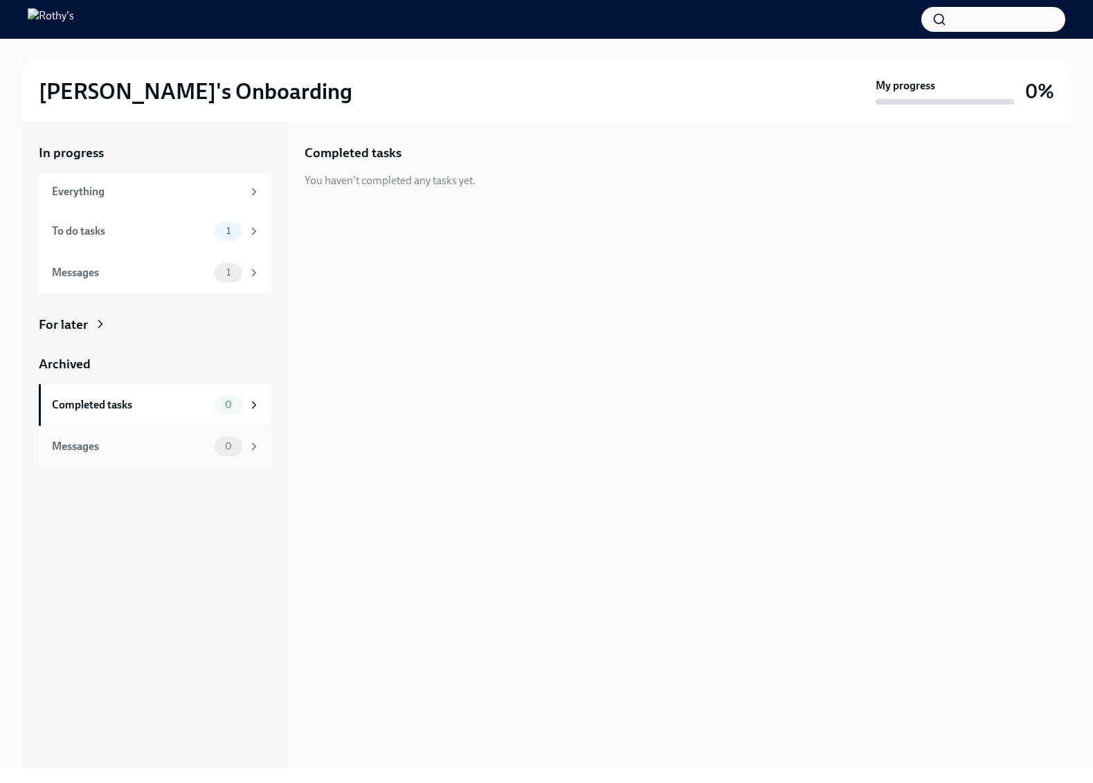
click at [127, 439] on div "Messages" at bounding box center [130, 446] width 157 height 15
drag, startPoint x: 126, startPoint y: 232, endPoint x: 126, endPoint y: 192, distance: 39.4
click at [126, 232] on div "To do tasks" at bounding box center [130, 231] width 157 height 15
click at [126, 186] on div "Everything" at bounding box center [147, 191] width 190 height 15
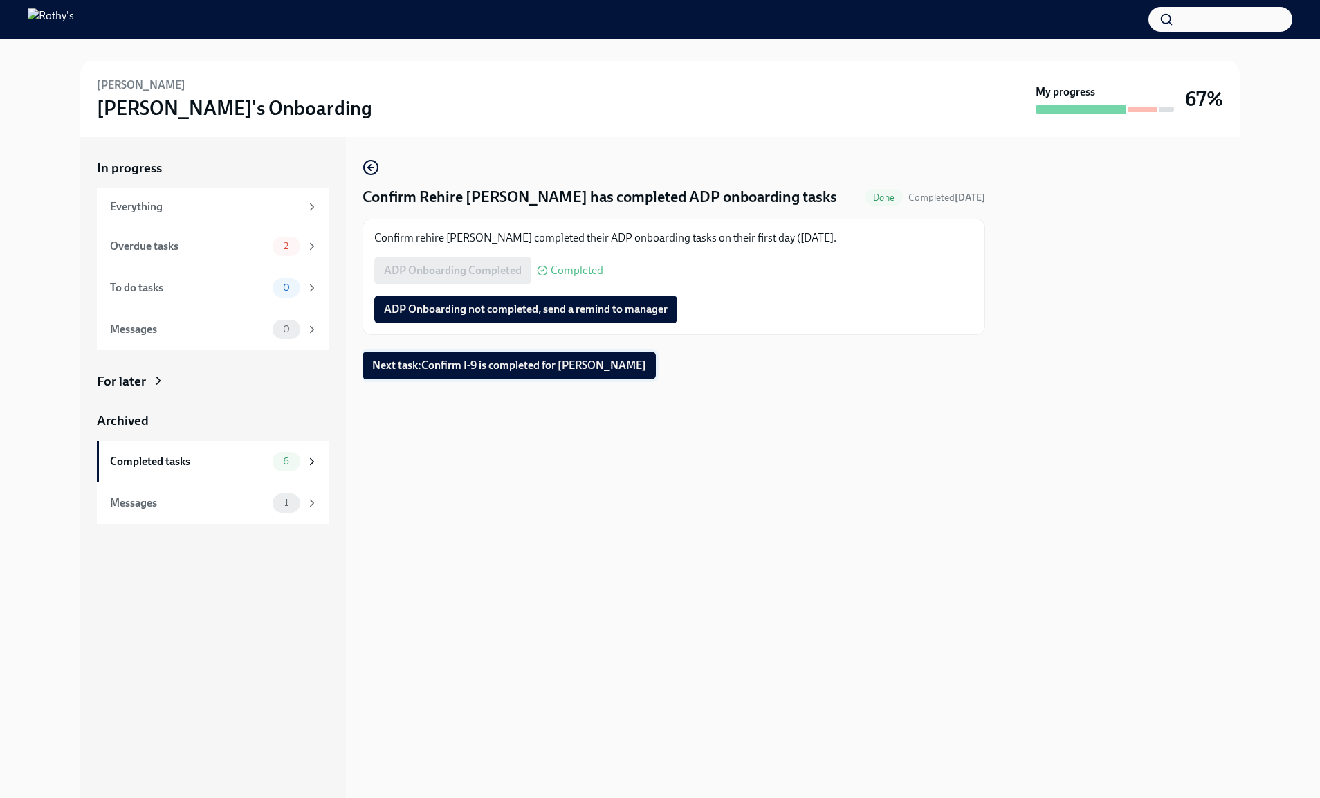
click at [428, 370] on span "Next task : Confirm I-9 is completed for Sydney Thompson" at bounding box center [509, 365] width 274 height 14
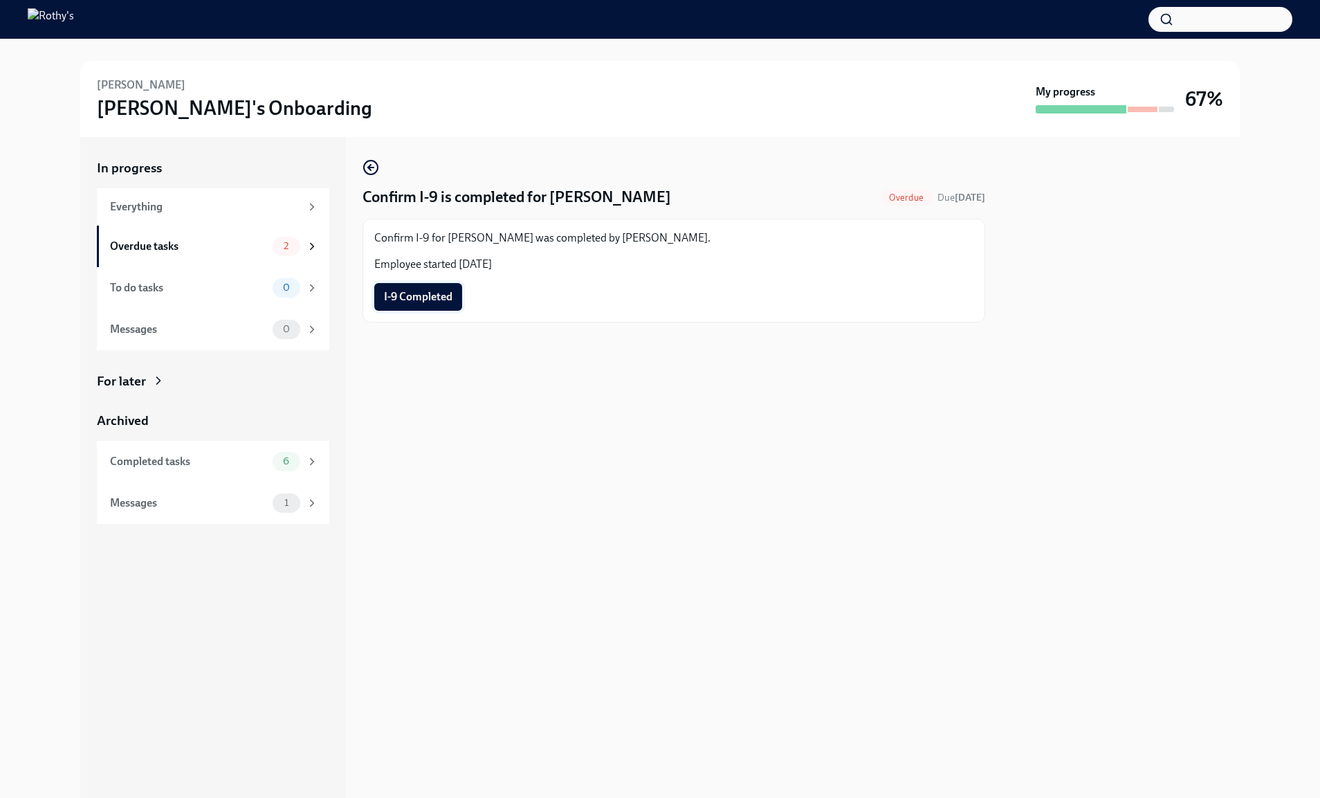
click at [416, 298] on span "I-9 Completed" at bounding box center [418, 297] width 69 height 14
click at [178, 243] on div "Overdue tasks" at bounding box center [188, 246] width 157 height 15
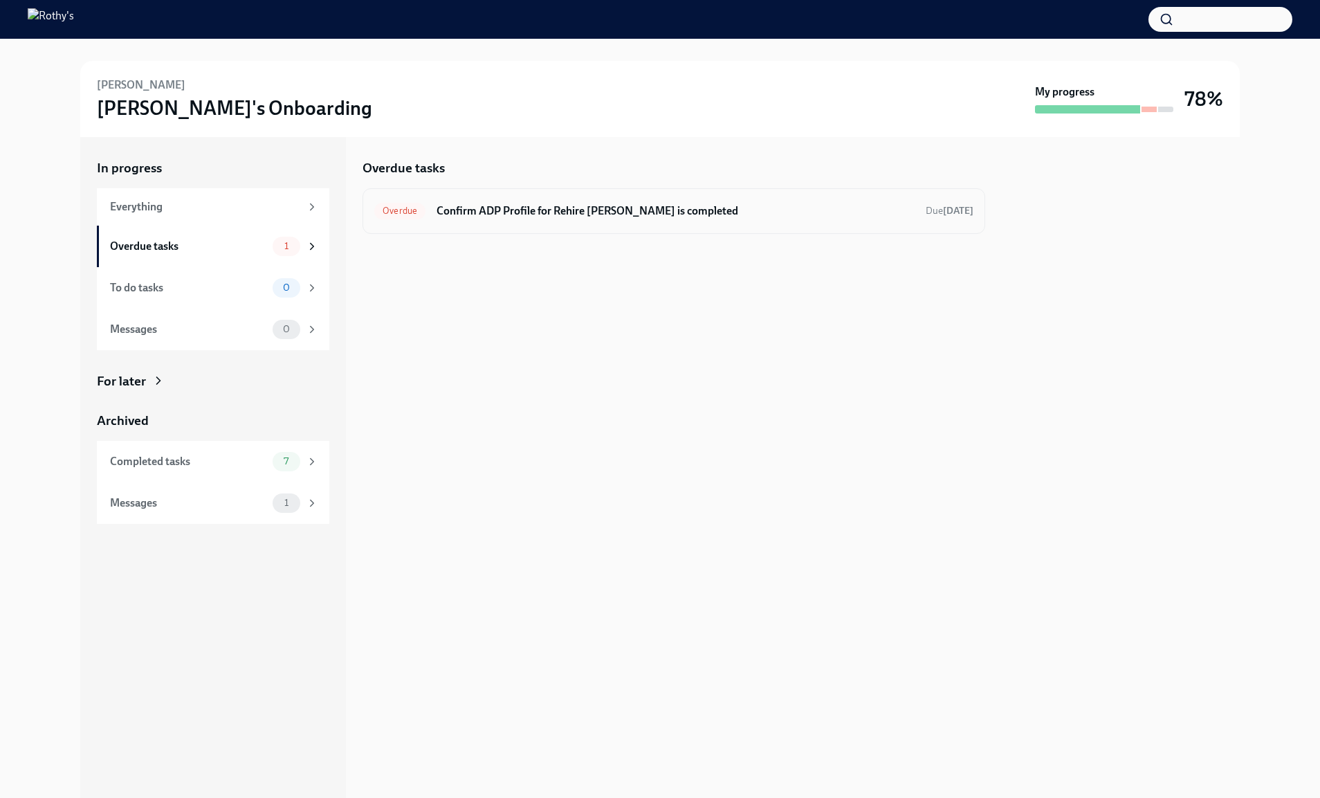
click at [491, 223] on div "Overdue Confirm ADP Profile for Rehire Sydney Thompson is completed Due 2 days …" at bounding box center [674, 211] width 623 height 46
click at [499, 210] on h6 "Confirm ADP Profile for Rehire Sydney Thompson is completed" at bounding box center [676, 210] width 478 height 15
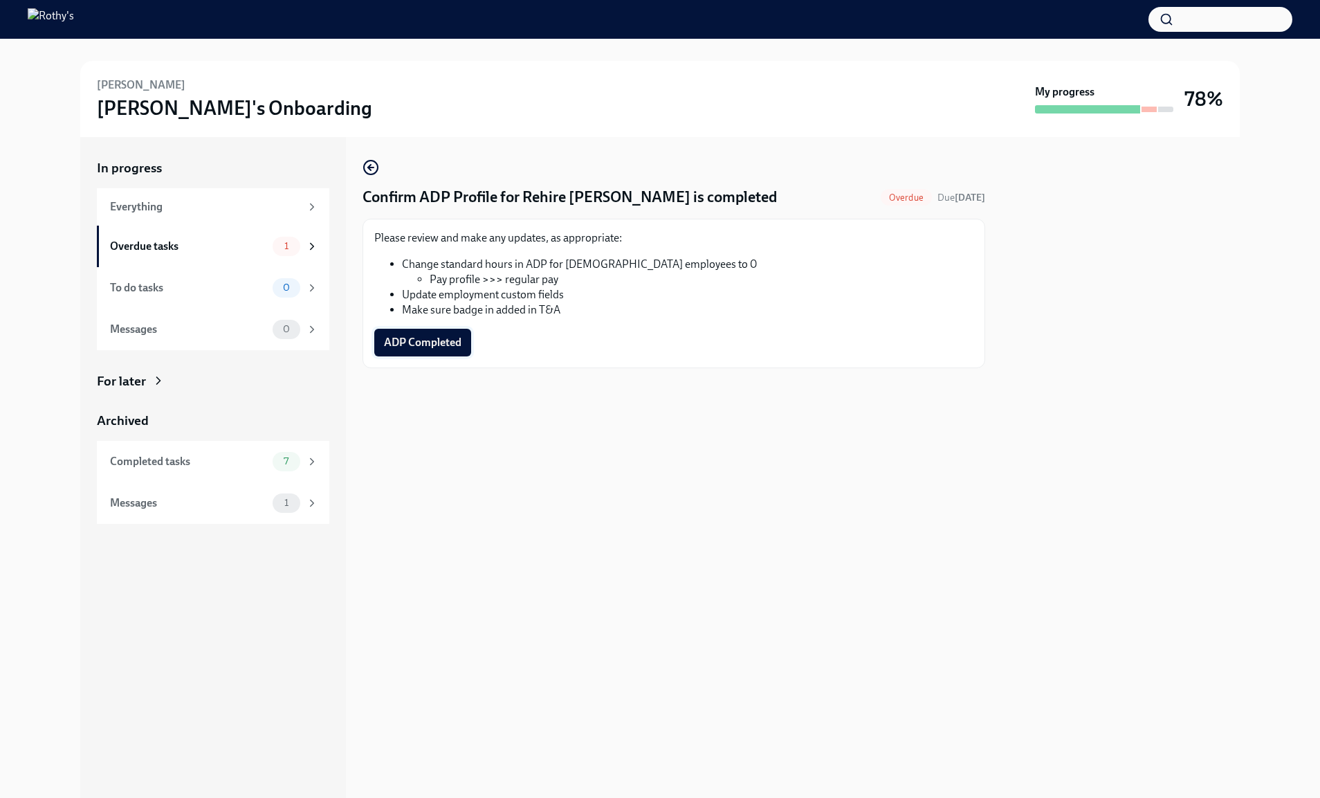
click at [399, 344] on span "ADP Completed" at bounding box center [423, 343] width 78 height 14
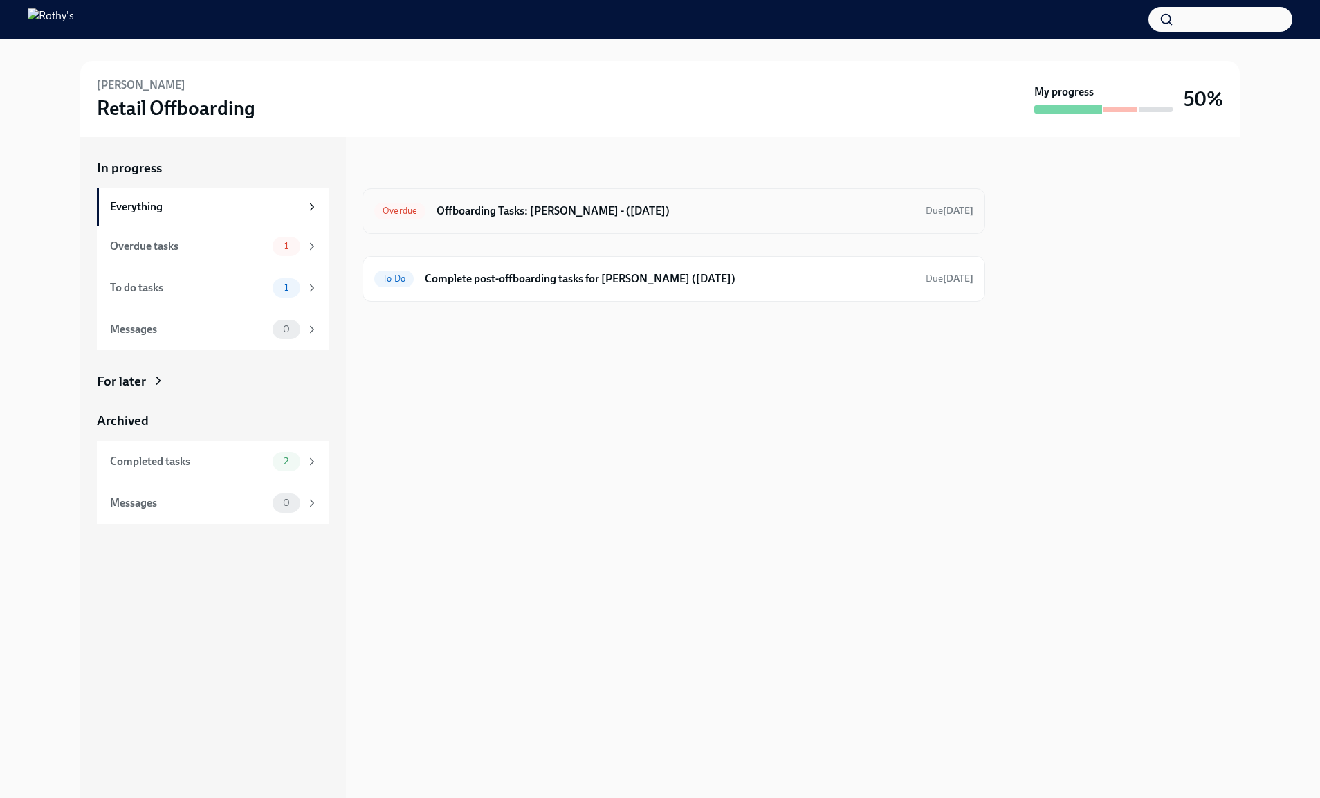
click at [475, 217] on h6 "Offboarding Tasks: [PERSON_NAME] - ([DATE])" at bounding box center [676, 210] width 478 height 15
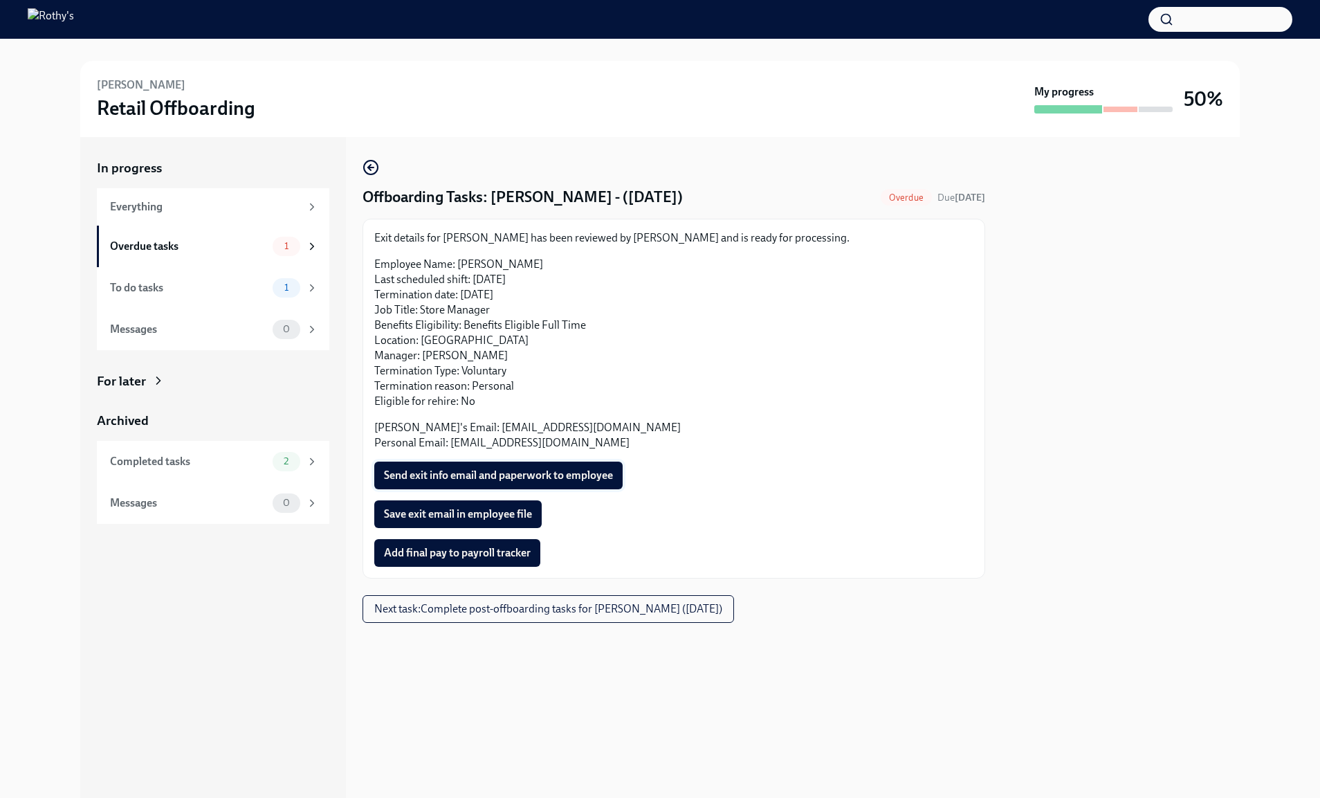
click at [583, 475] on span "Send exit info email and paperwork to employee" at bounding box center [498, 476] width 229 height 14
click at [508, 516] on span "Save exit email in employee file" at bounding box center [458, 514] width 148 height 14
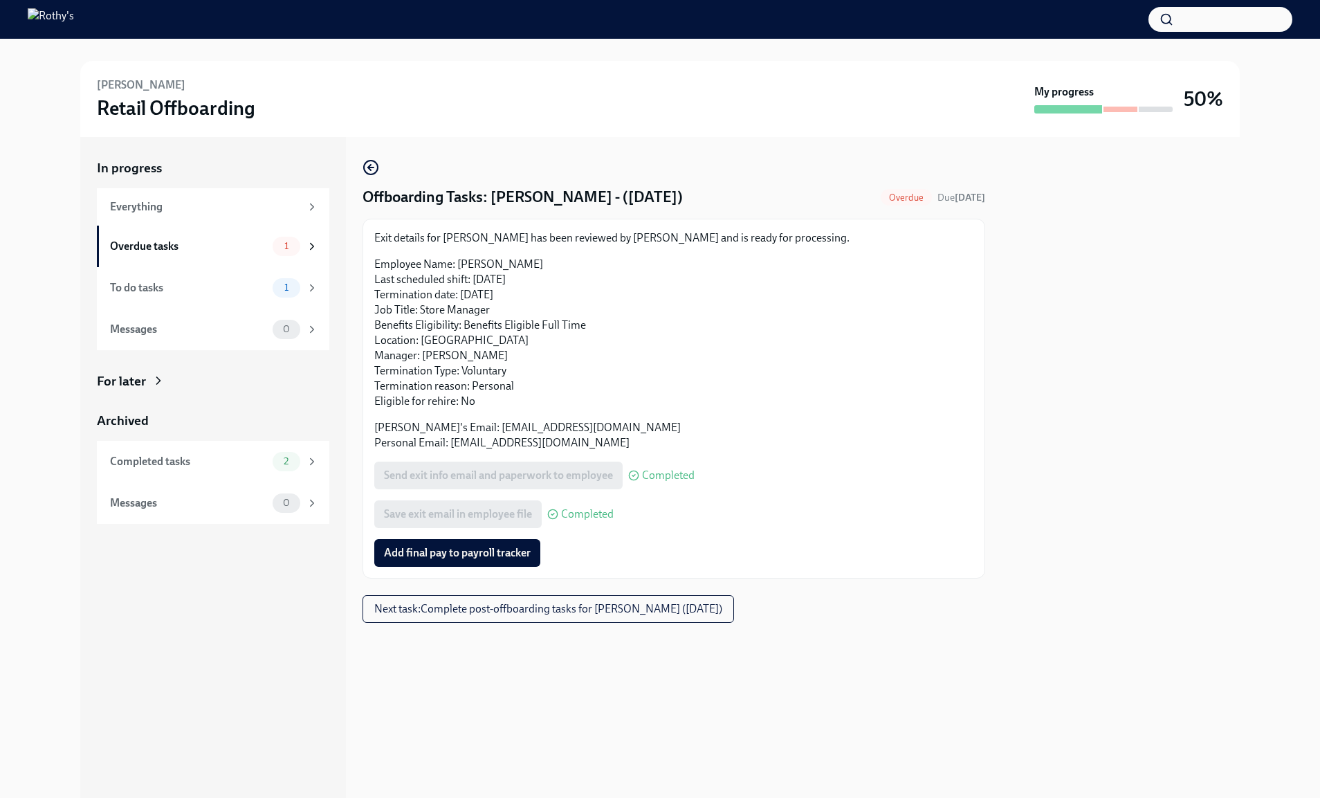
click at [507, 545] on button "Add final pay to payroll tracker" at bounding box center [457, 553] width 166 height 28
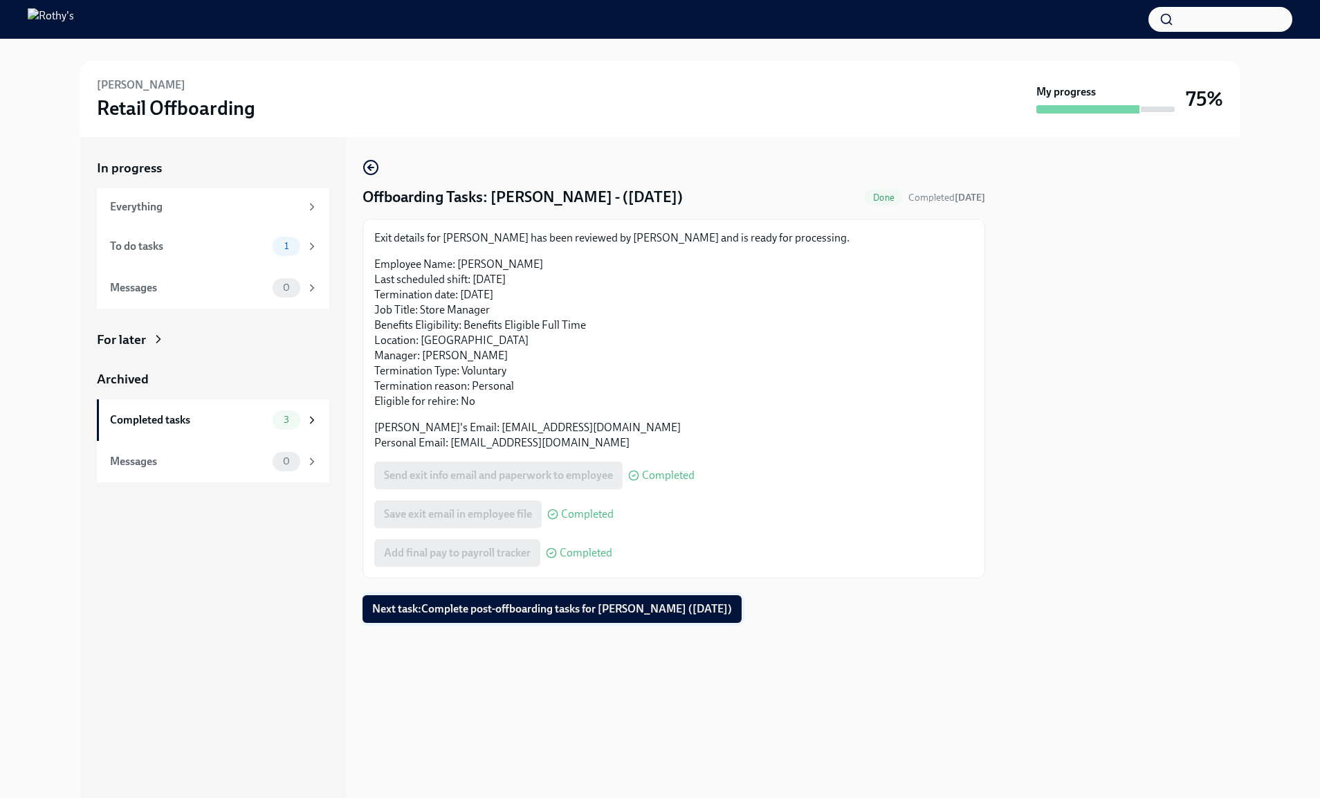
click at [478, 614] on span "Next task : Complete post-offboarding tasks for Kendra Kaywood (09/23/2025)" at bounding box center [552, 609] width 360 height 14
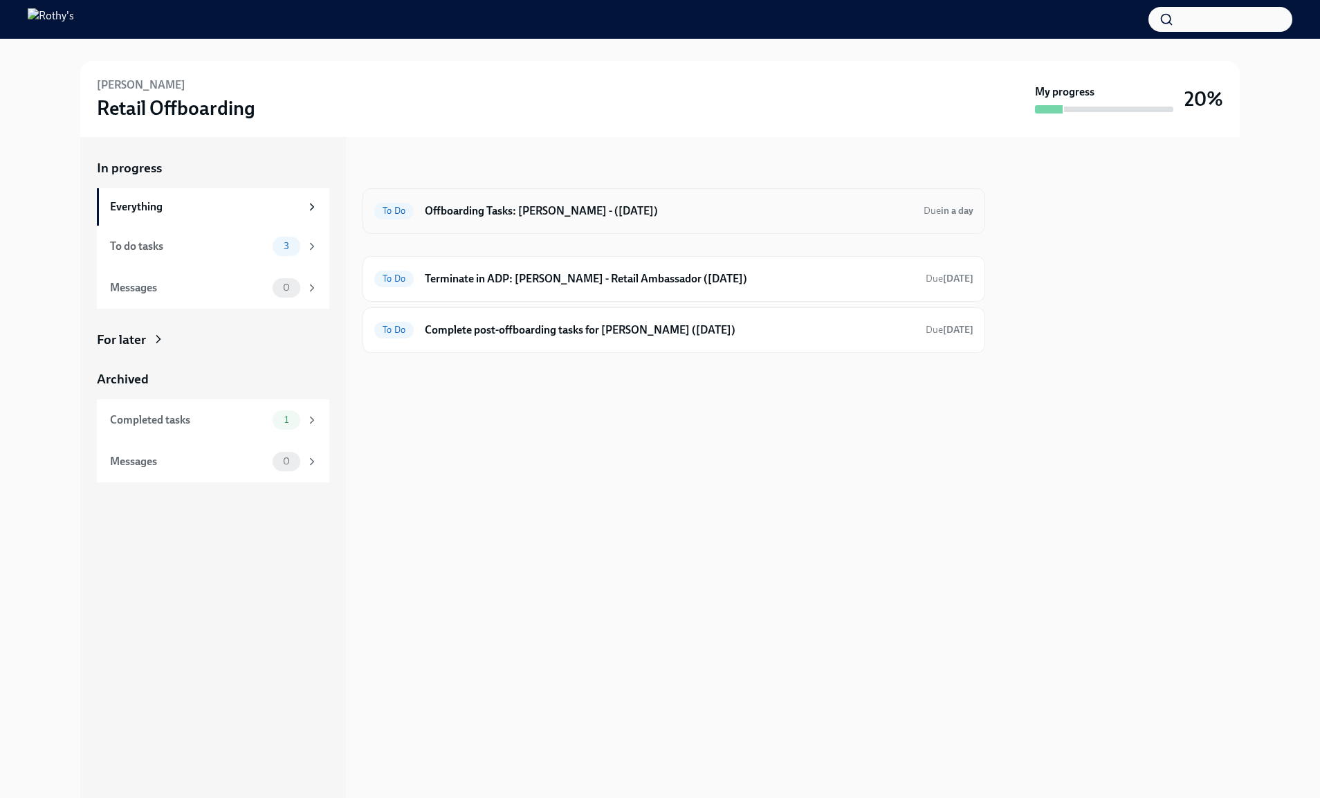
click at [516, 202] on div "To Do Offboarding Tasks: [PERSON_NAME] - ([DATE]) Due in a day" at bounding box center [673, 211] width 599 height 22
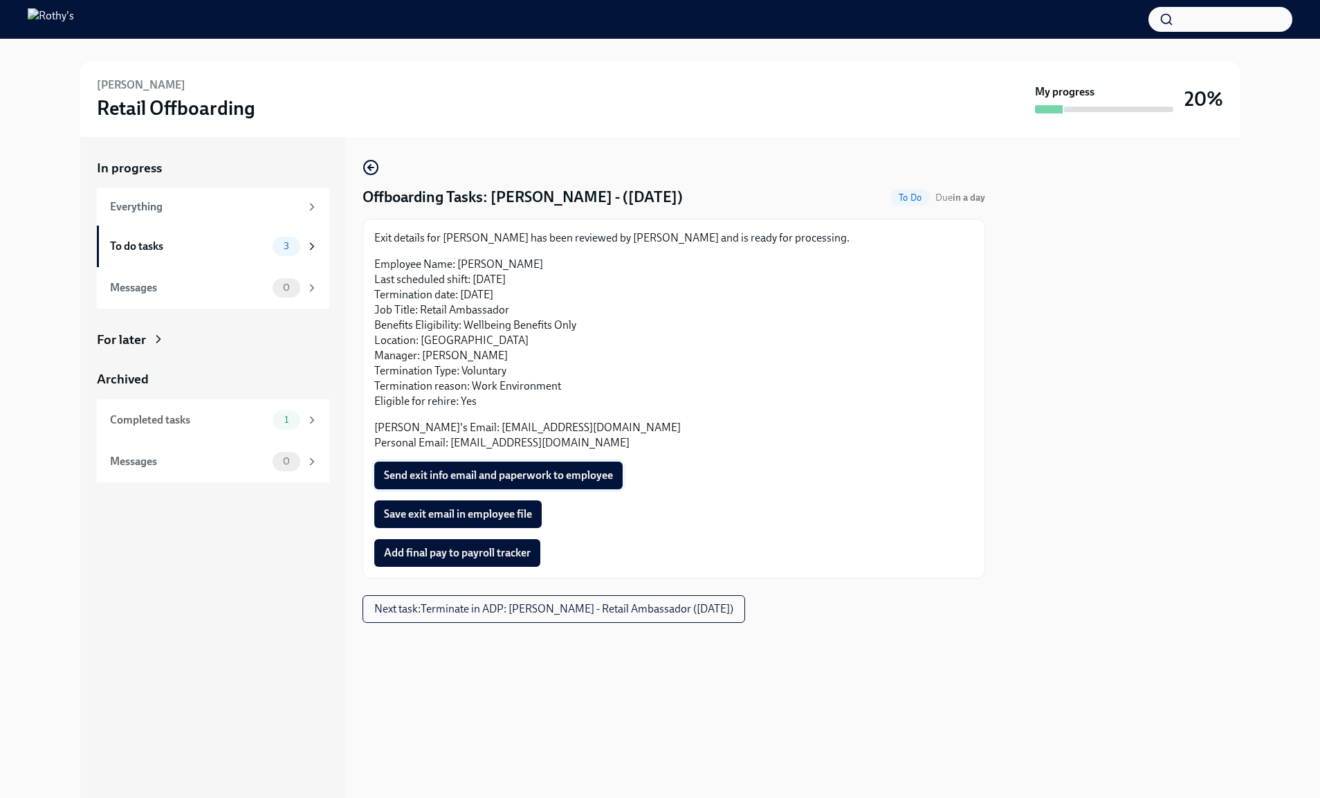
click at [505, 464] on button "Send exit info email and paperwork to employee" at bounding box center [498, 476] width 248 height 28
click at [499, 511] on span "Save exit email in employee file" at bounding box center [458, 514] width 148 height 14
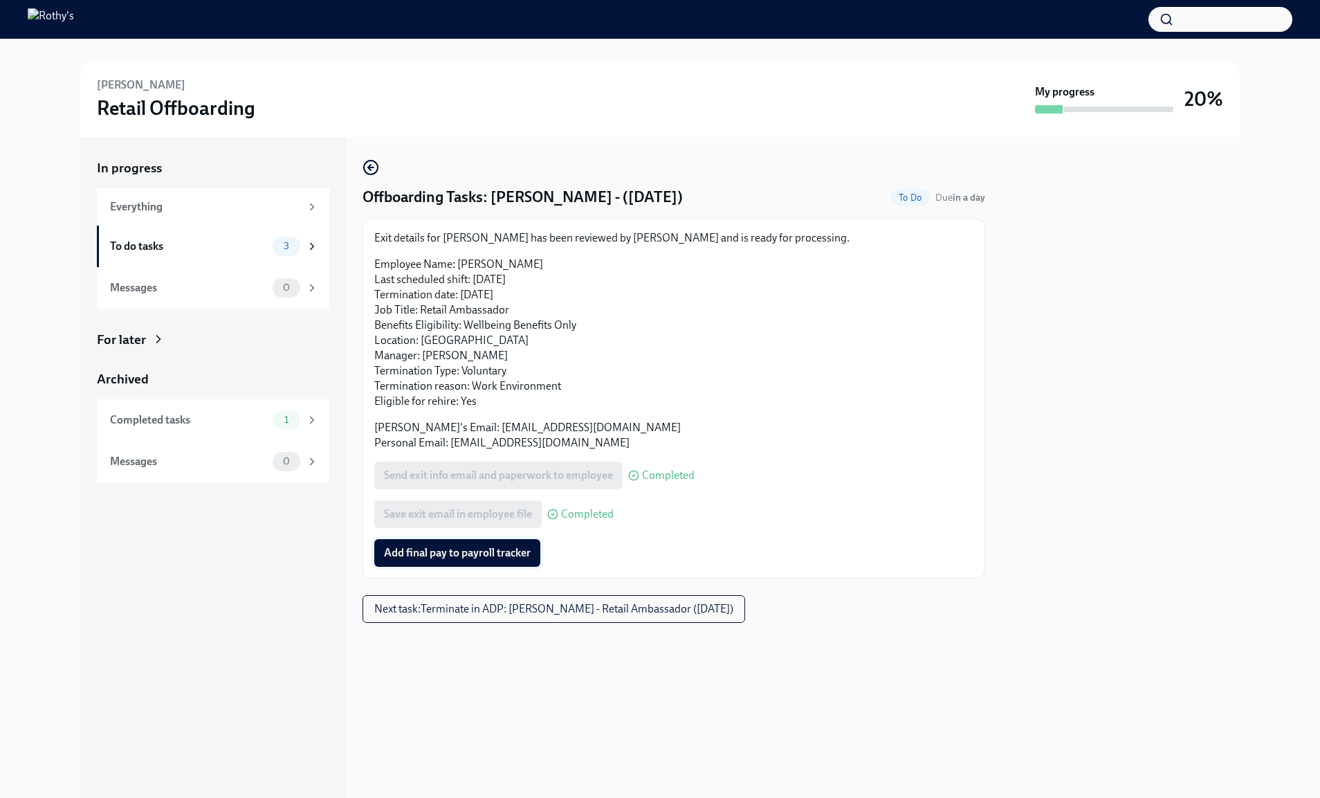
click at [487, 550] on span "Add final pay to payroll tracker" at bounding box center [457, 553] width 147 height 14
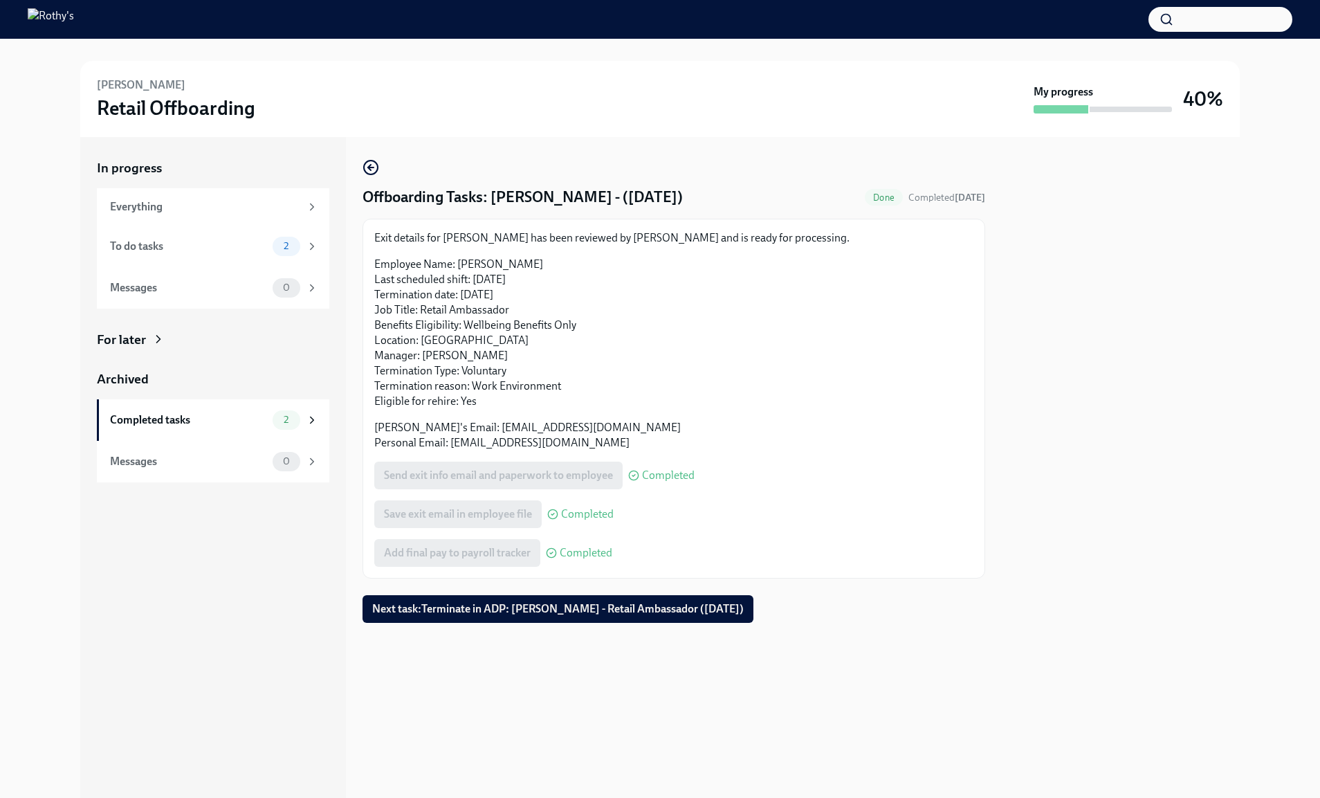
click at [644, 627] on div at bounding box center [674, 645] width 623 height 44
click at [634, 608] on span "Next task : Terminate in ADP: [PERSON_NAME] - Retail Ambassador ([DATE])" at bounding box center [558, 609] width 372 height 14
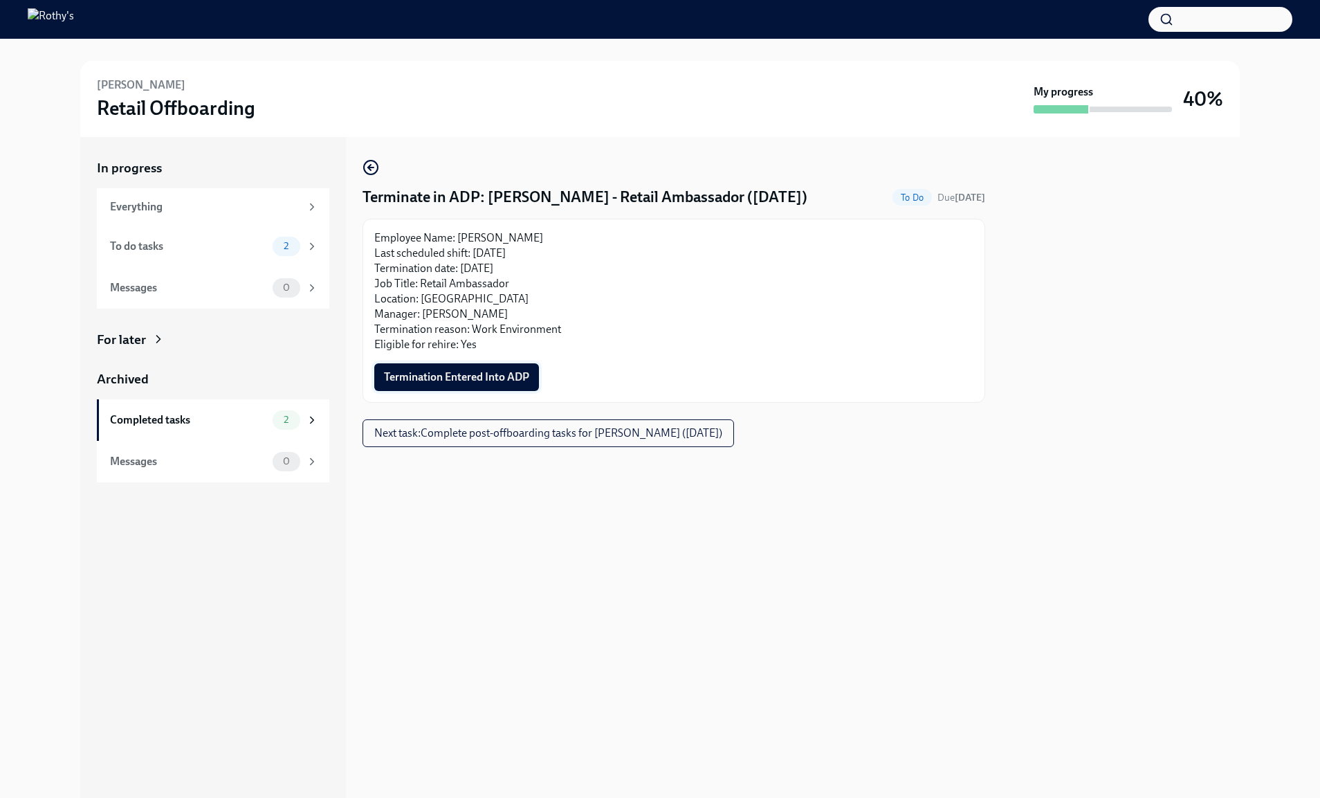
click at [501, 379] on span "Termination Entered Into ADP" at bounding box center [456, 377] width 145 height 14
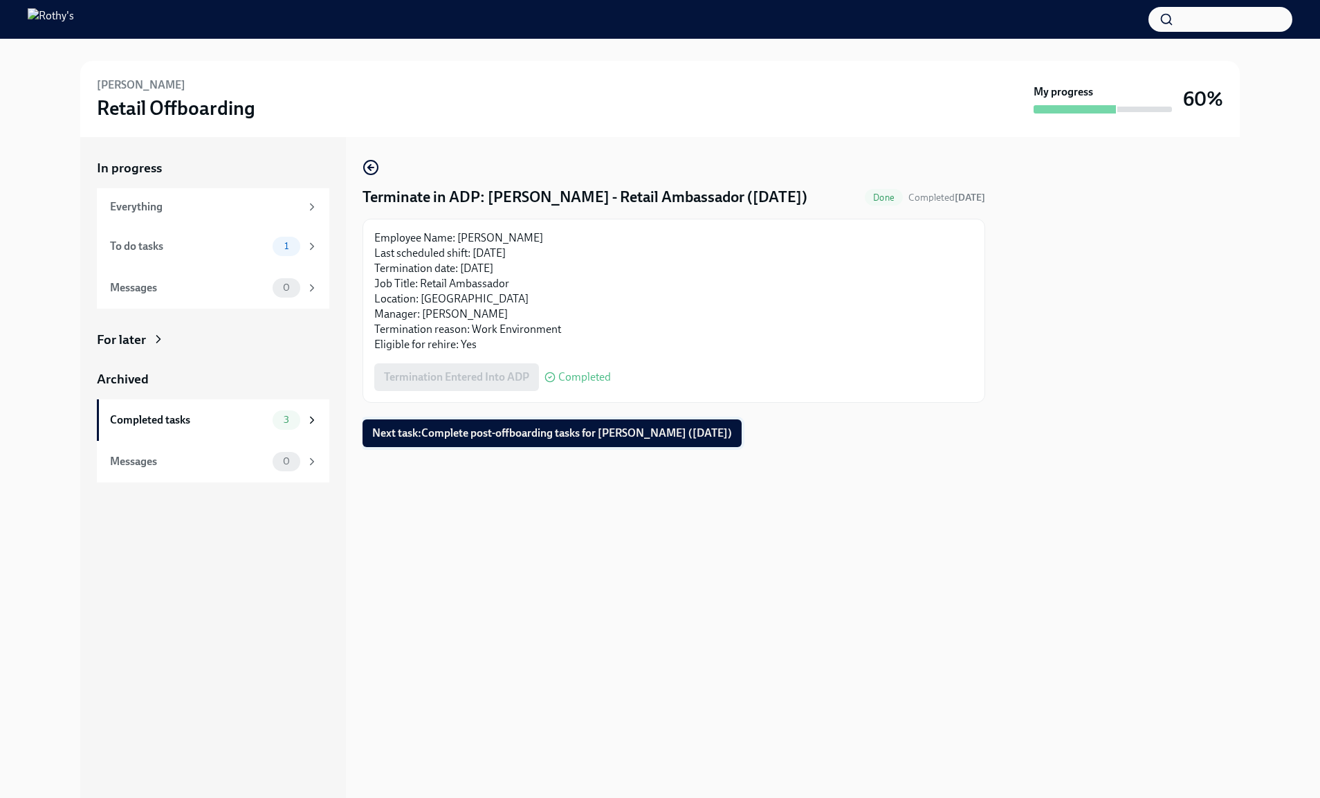
click at [703, 434] on span "Next task : Complete post-offboarding tasks for [PERSON_NAME] ([DATE])" at bounding box center [552, 433] width 360 height 14
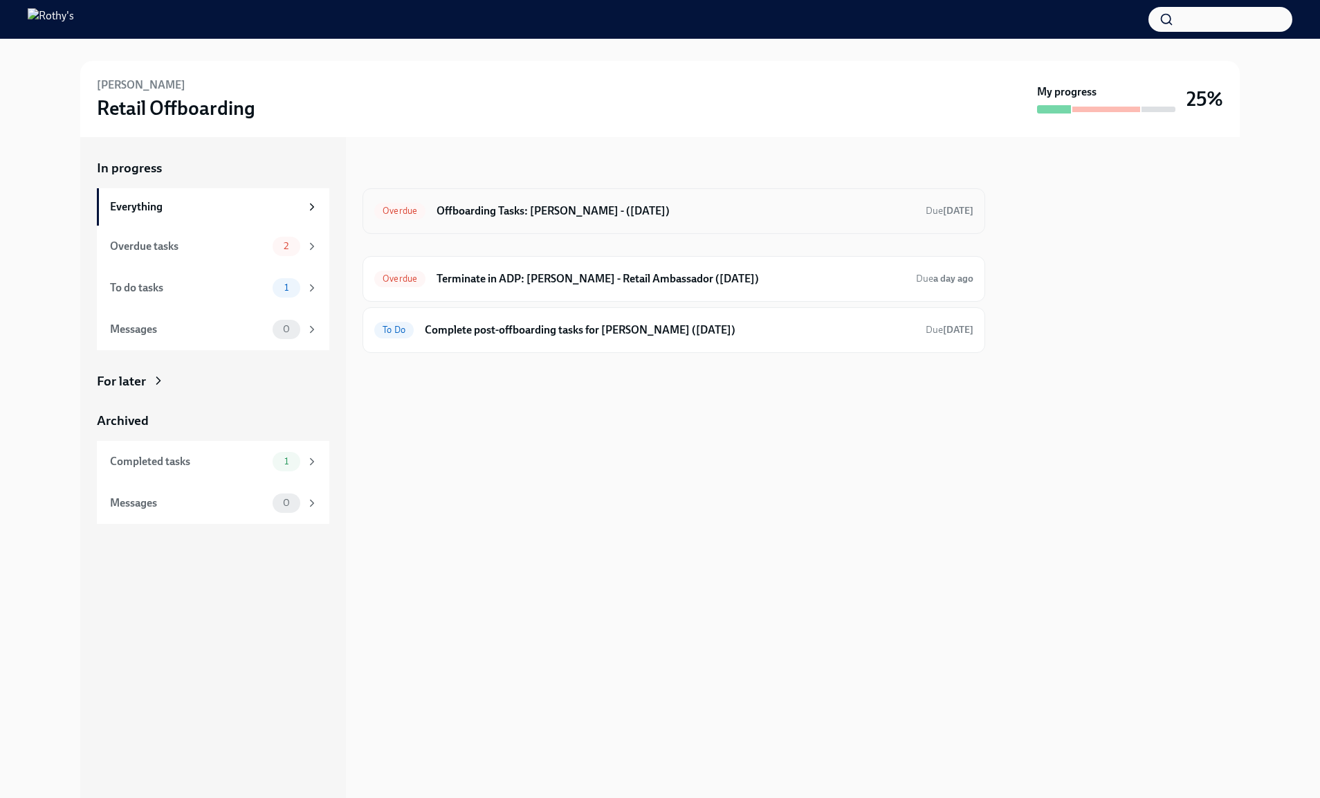
click at [460, 220] on div "Overdue Offboarding Tasks: [PERSON_NAME] - ([DATE]) Due [DATE]" at bounding box center [673, 211] width 599 height 22
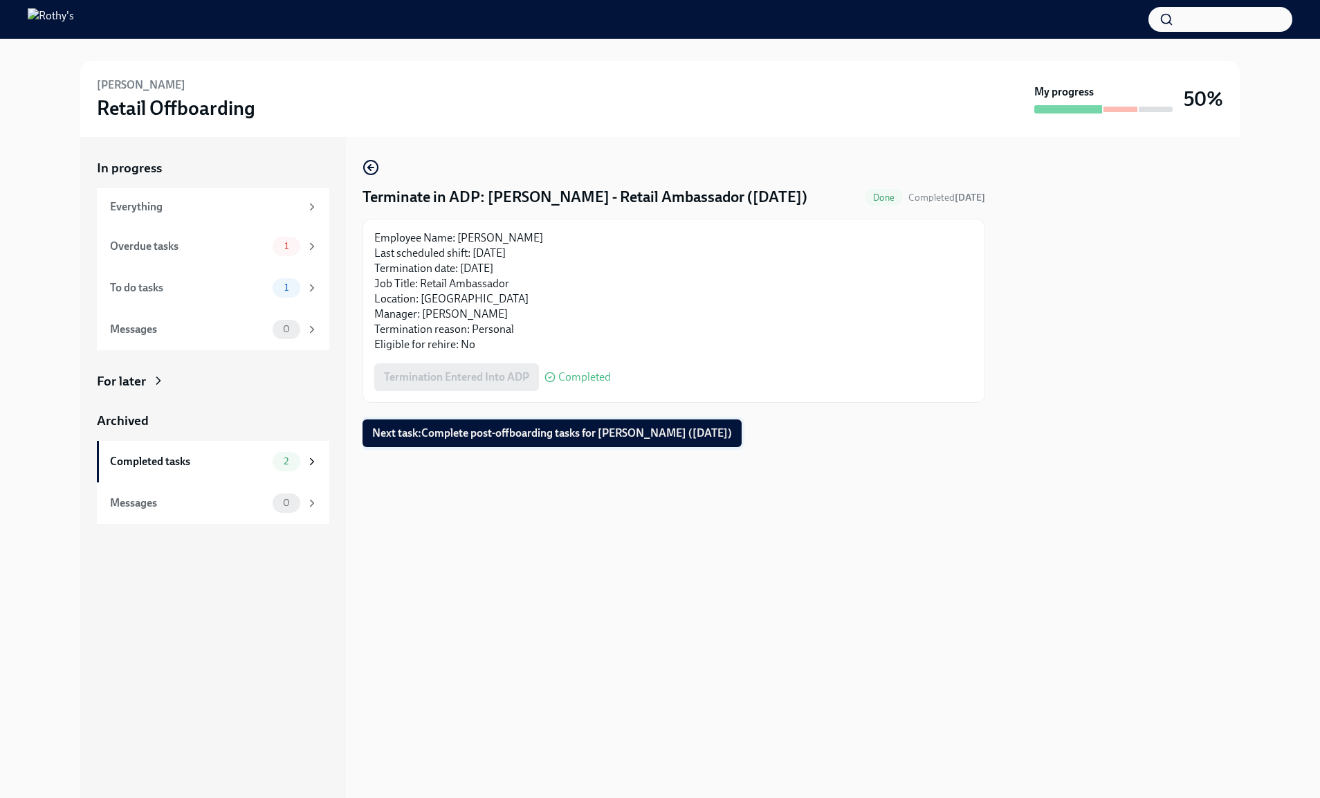
click at [435, 436] on span "Next task : Complete post-offboarding tasks for Anisha Aziz (09/24/2025)" at bounding box center [552, 433] width 360 height 14
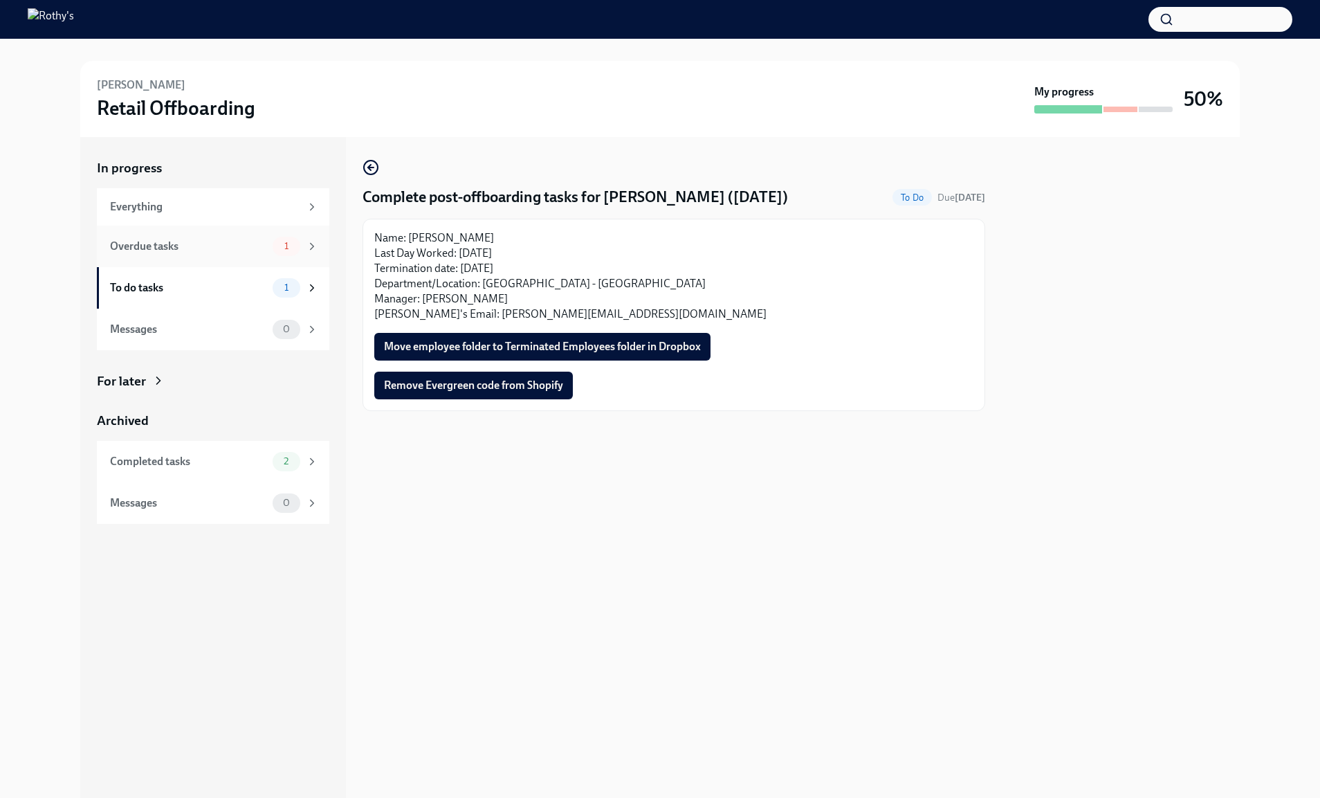
click at [239, 249] on div "Overdue tasks" at bounding box center [188, 246] width 157 height 15
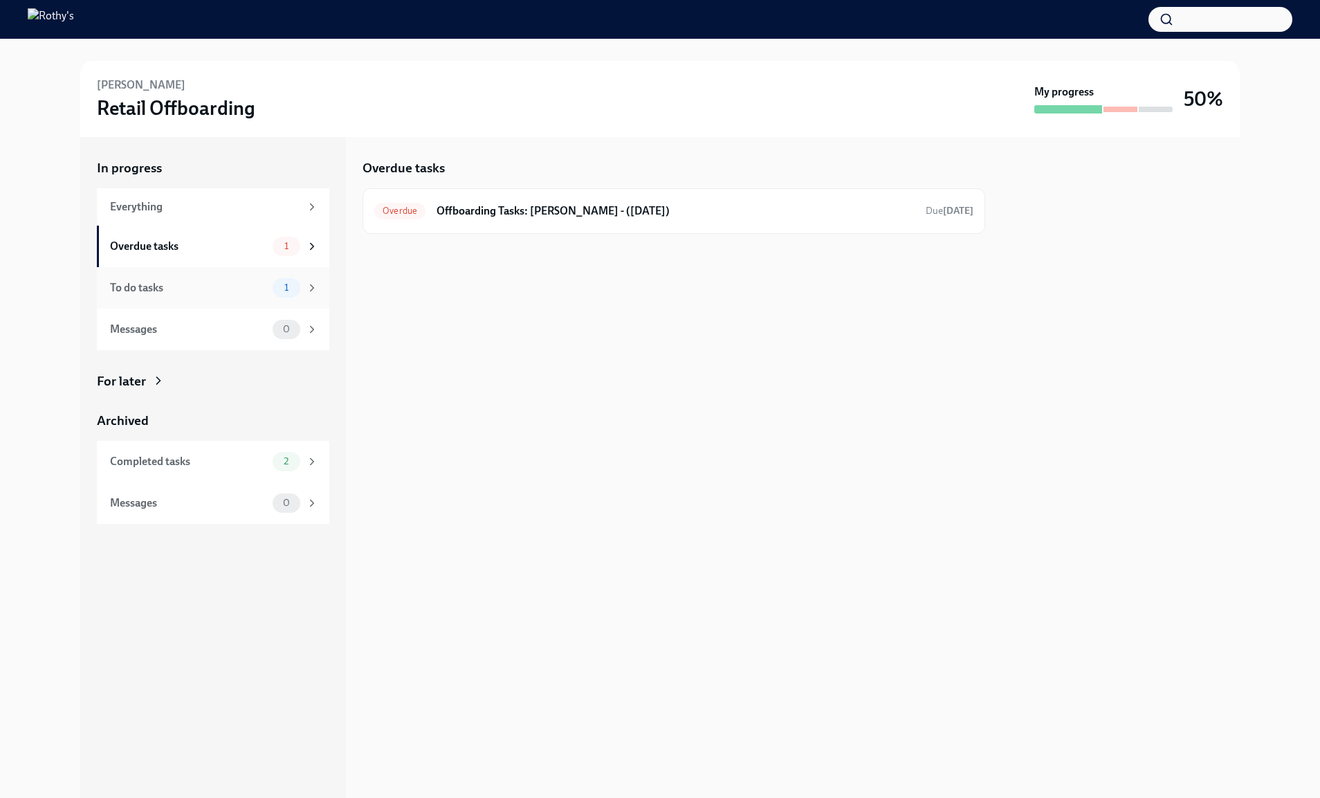
click at [226, 299] on div "To do tasks 1" at bounding box center [213, 288] width 233 height 42
click at [567, 223] on div "To Do Complete post-offboarding tasks for Anisha Aziz (09/24/2025) Due in 9 days" at bounding box center [674, 211] width 623 height 46
click at [544, 201] on div "To Do Complete post-offboarding tasks for Anisha Aziz (09/24/2025) Due in 9 days" at bounding box center [673, 211] width 599 height 22
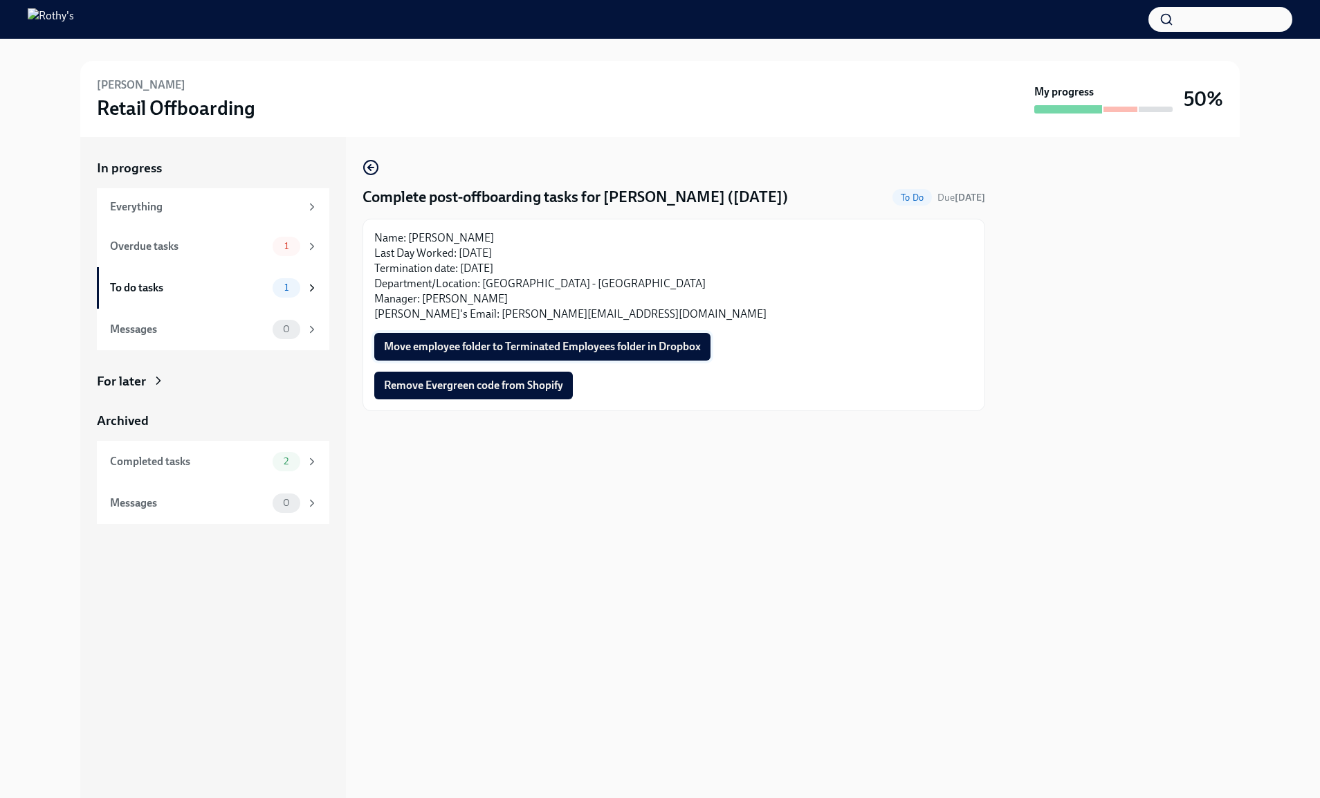
click at [464, 340] on span "Move employee folder to Terminated Employees folder in Dropbox" at bounding box center [542, 347] width 317 height 14
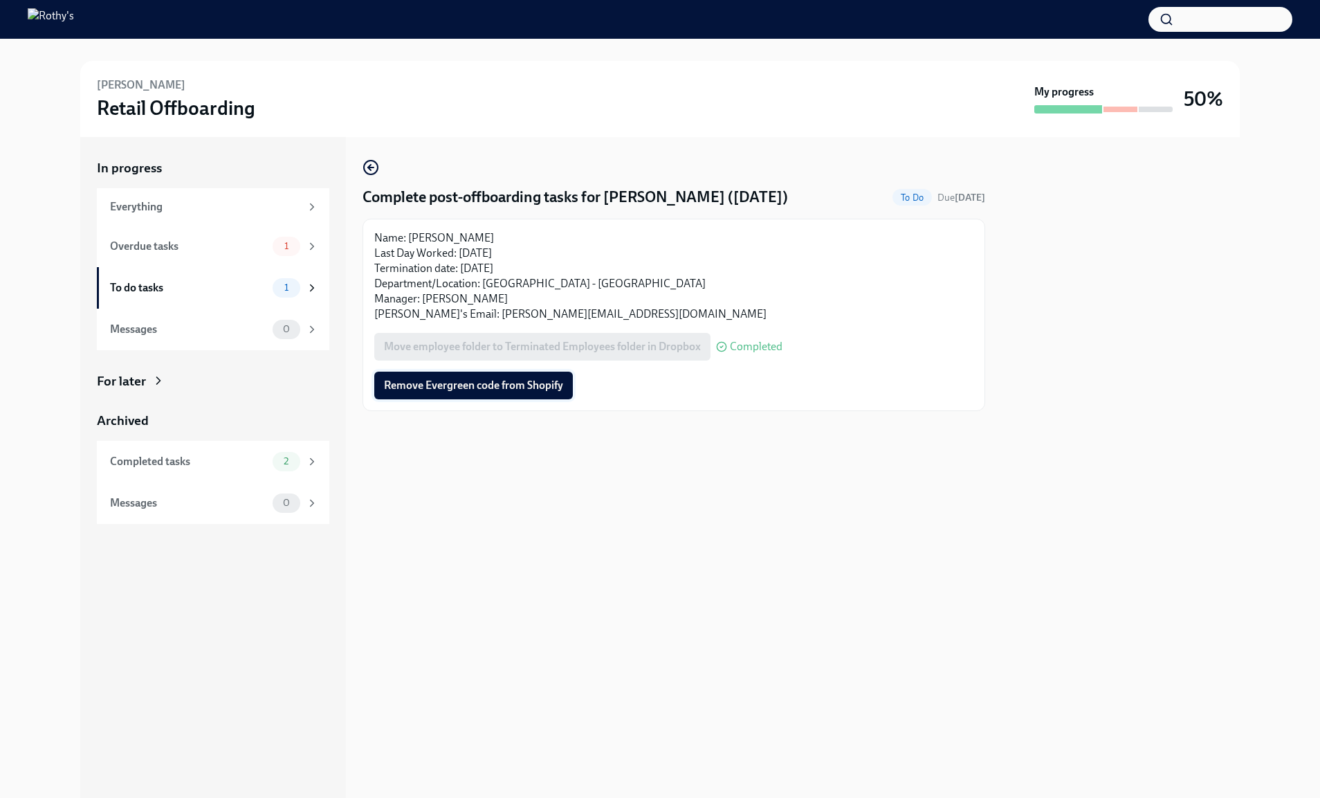
click at [417, 388] on span "Remove Evergreen code from Shopify" at bounding box center [473, 386] width 179 height 14
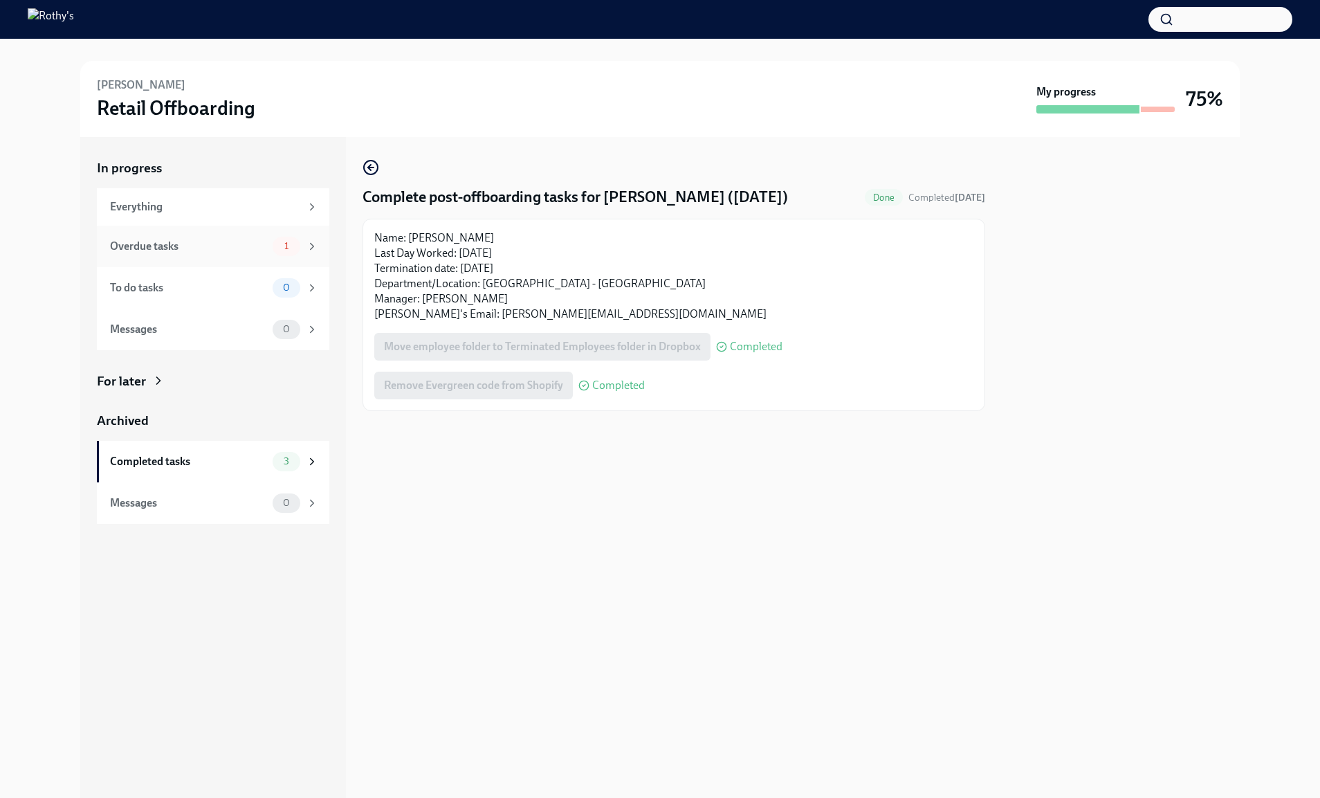
click at [294, 246] on span "1" at bounding box center [286, 246] width 21 height 10
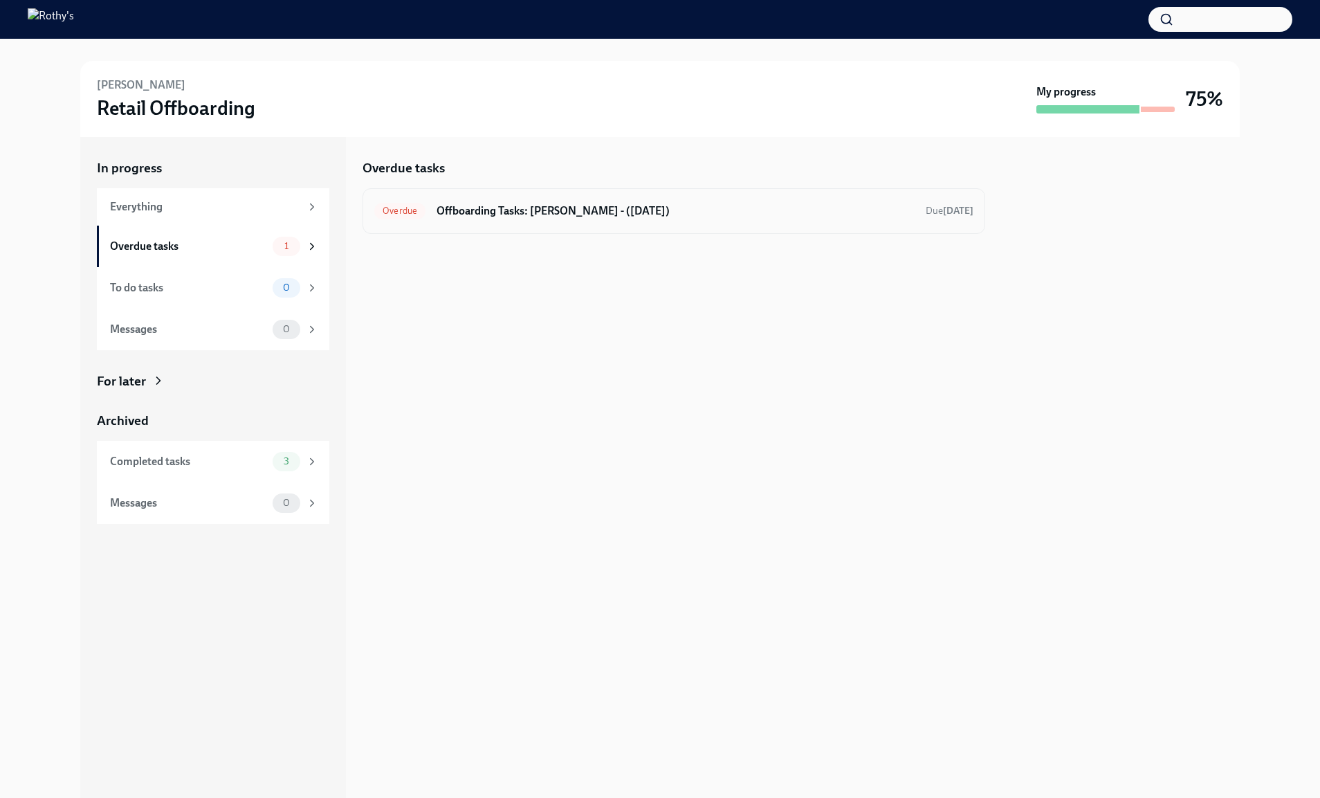
click at [478, 212] on h6 "Offboarding Tasks: Anisha - (09/24/2025)" at bounding box center [676, 210] width 478 height 15
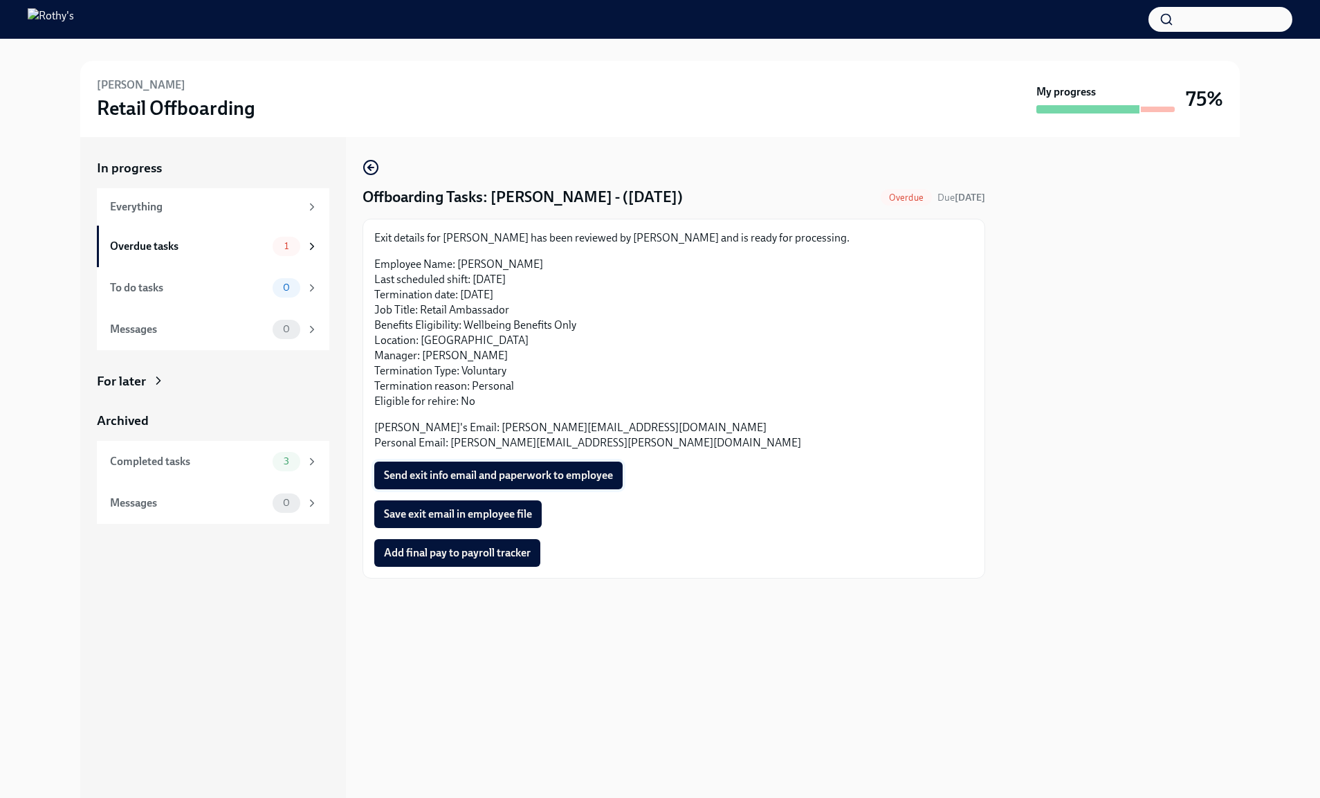
click at [466, 473] on span "Send exit info email and paperwork to employee" at bounding box center [498, 476] width 229 height 14
click at [421, 511] on span "Save exit email in employee file" at bounding box center [458, 514] width 148 height 14
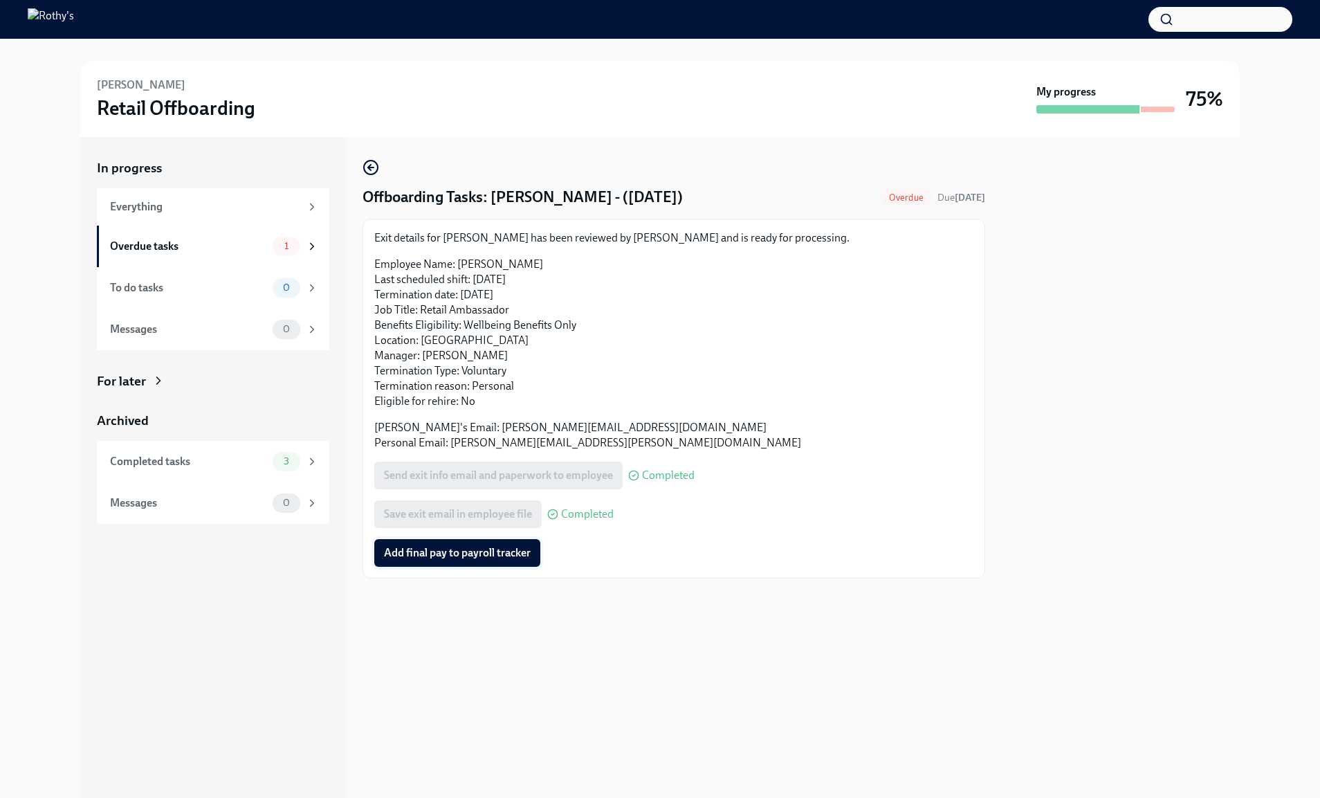
click at [412, 549] on span "Add final pay to payroll tracker" at bounding box center [457, 553] width 147 height 14
